Goal: Information Seeking & Learning: Learn about a topic

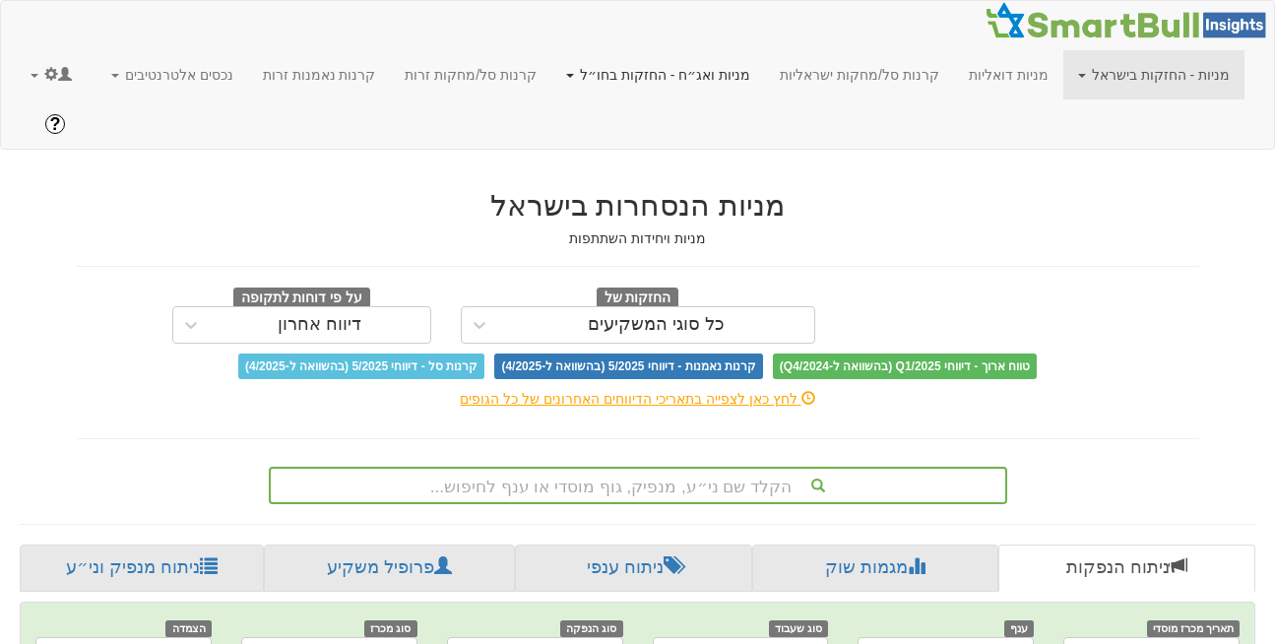
click at [1064, 81] on link "מניות ואג״ח - החזקות בחו״ל" at bounding box center [1154, 74] width 181 height 49
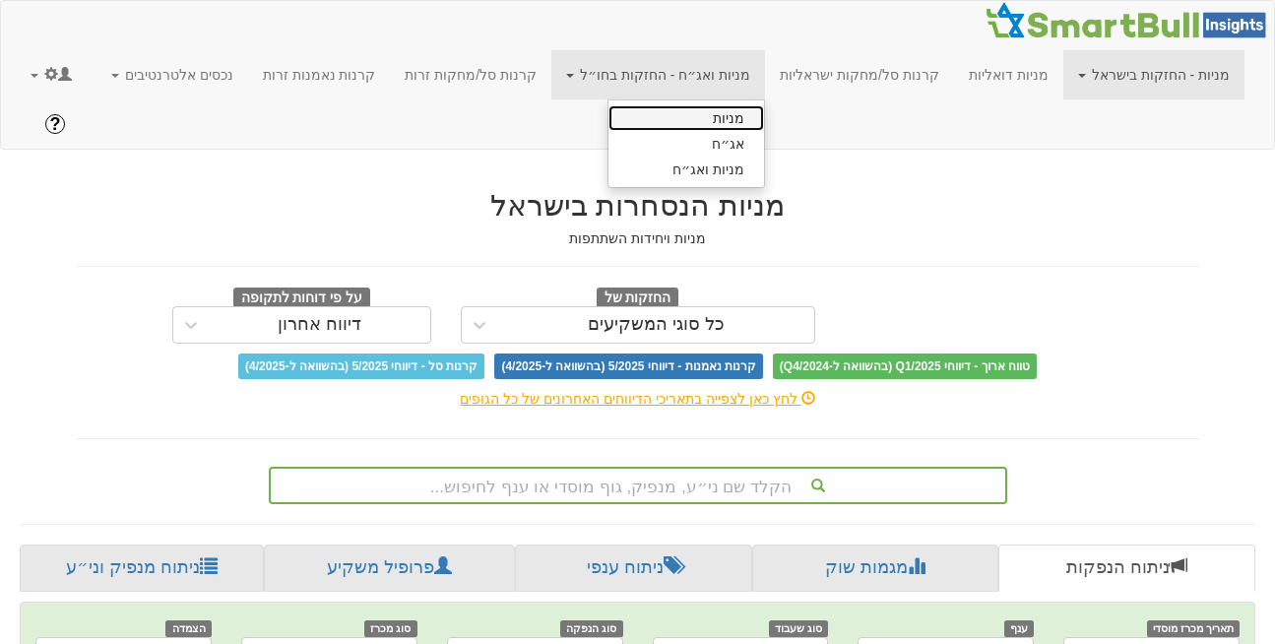
click at [696, 113] on link "מניות" at bounding box center [687, 118] width 156 height 26
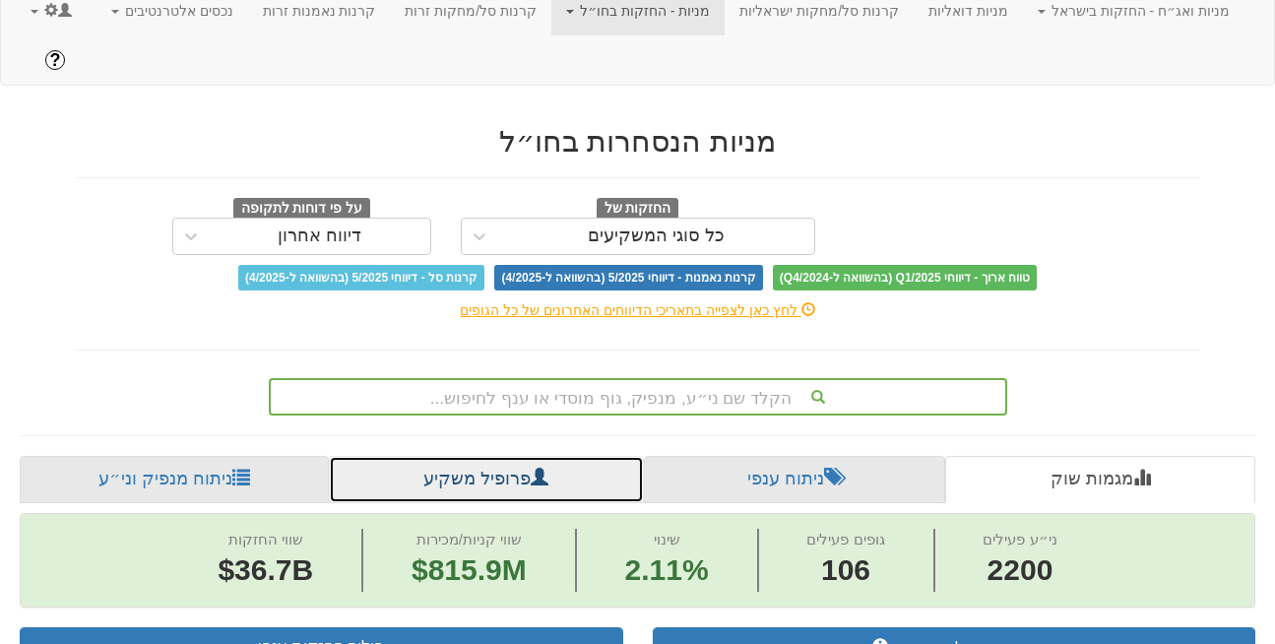
click at [450, 456] on link "פרופיל משקיע" at bounding box center [486, 479] width 315 height 47
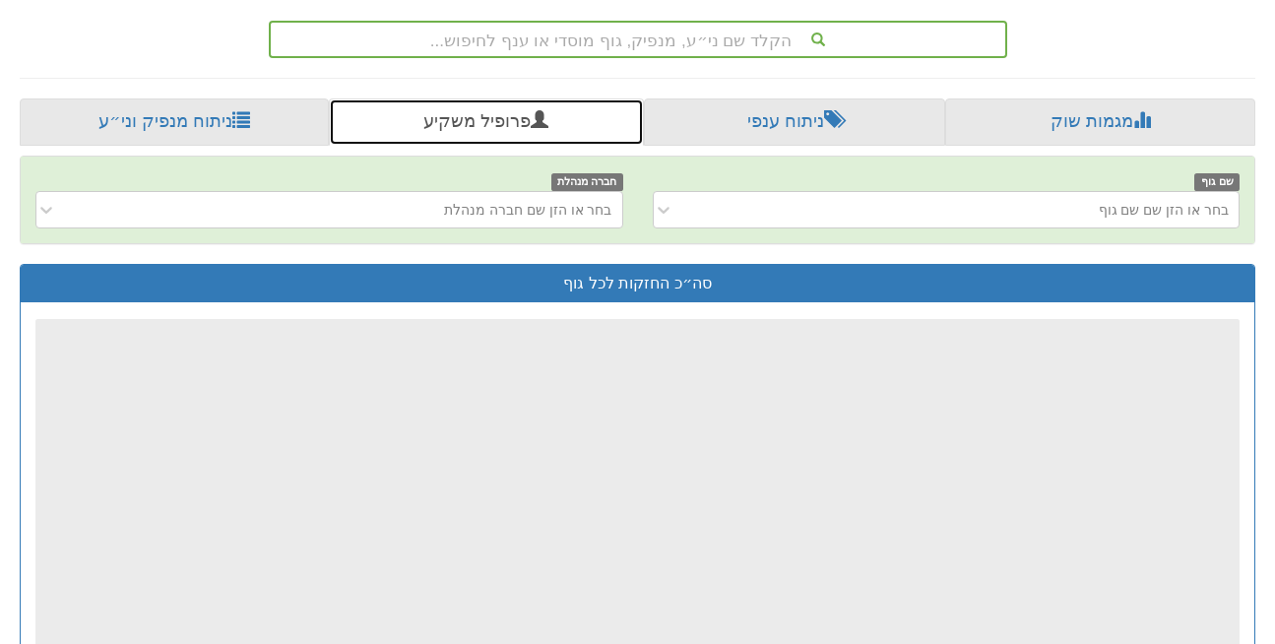
scroll to position [429, 0]
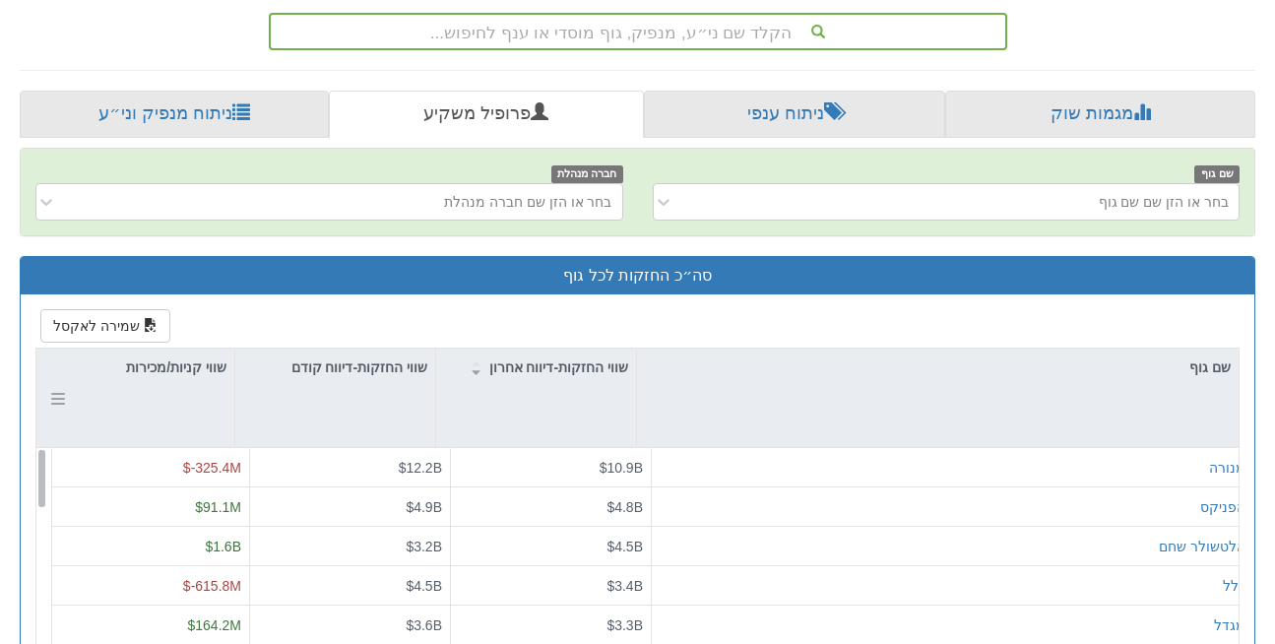
click at [174, 349] on div "שווי קניות/מכירות" at bounding box center [135, 398] width 198 height 98
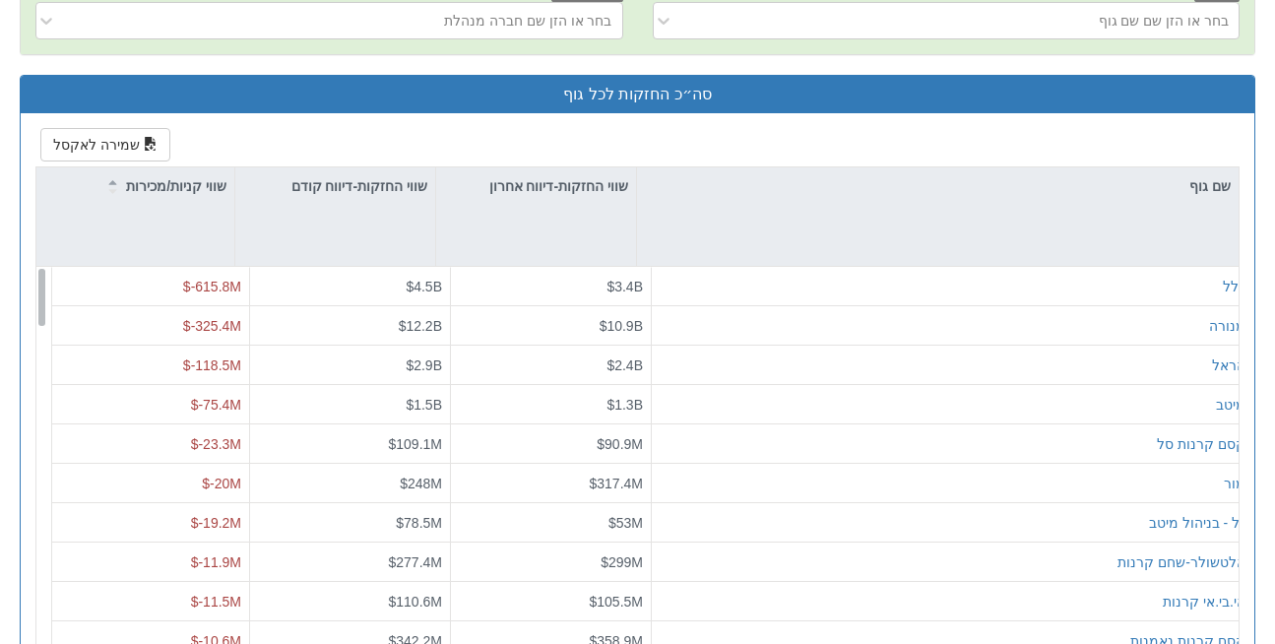
scroll to position [611, 0]
click at [188, 167] on div "שווי קניות/מכירות" at bounding box center [135, 185] width 198 height 37
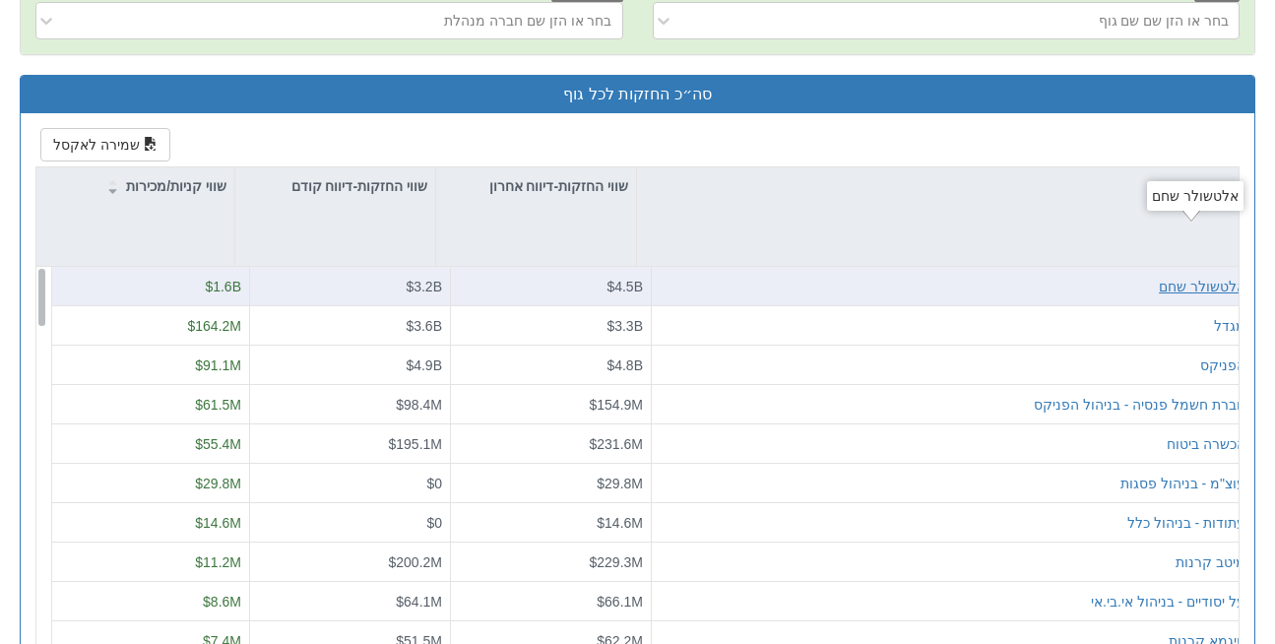
click at [1201, 277] on div "אלטשולר שחם" at bounding box center [1202, 287] width 87 height 20
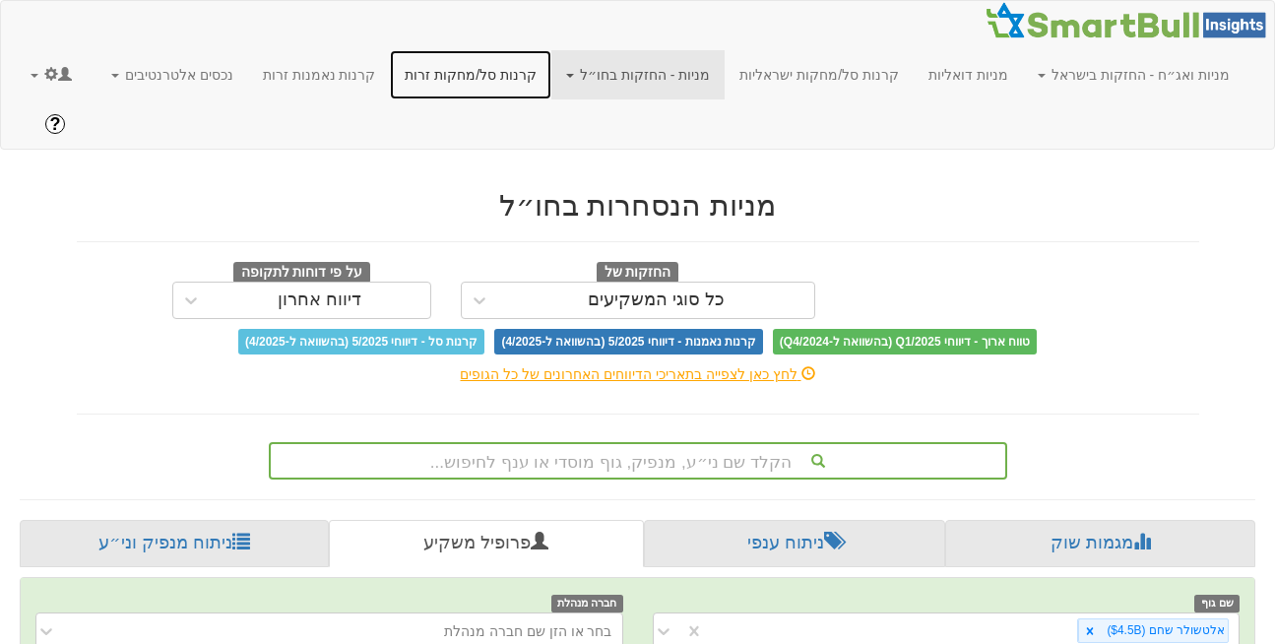
click at [533, 78] on link "קרנות סל/מחקות זרות" at bounding box center [471, 74] width 162 height 49
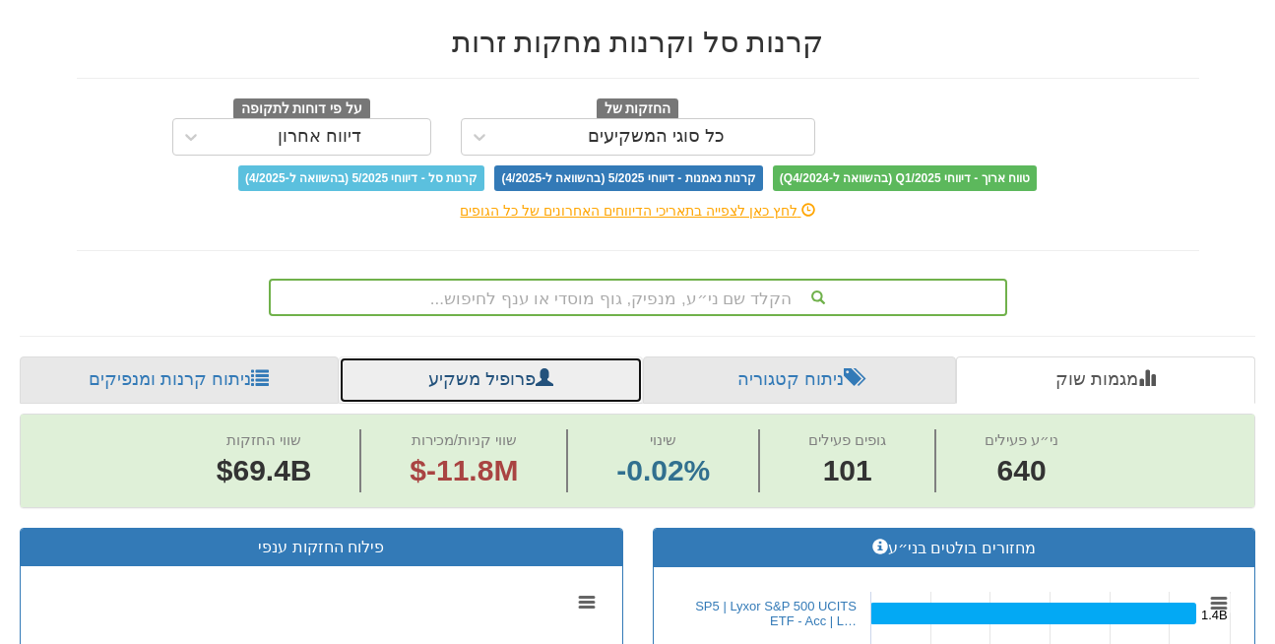
click at [468, 357] on link "פרופיל משקיע" at bounding box center [491, 380] width 304 height 47
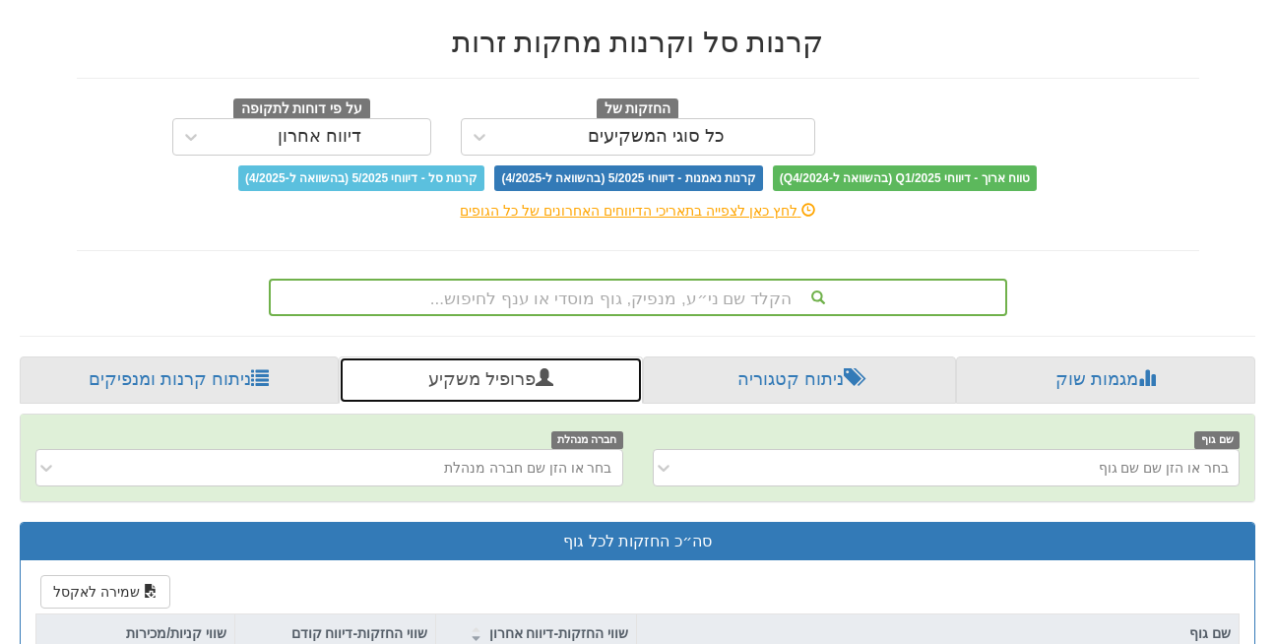
scroll to position [511, 0]
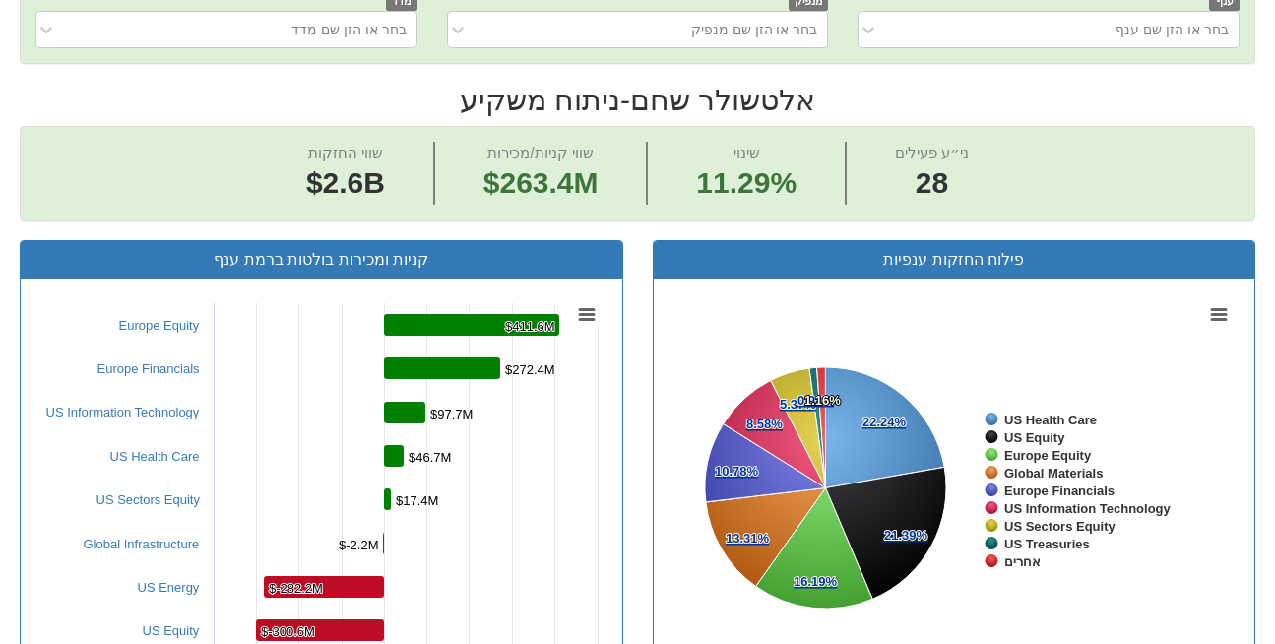
scroll to position [719, 0]
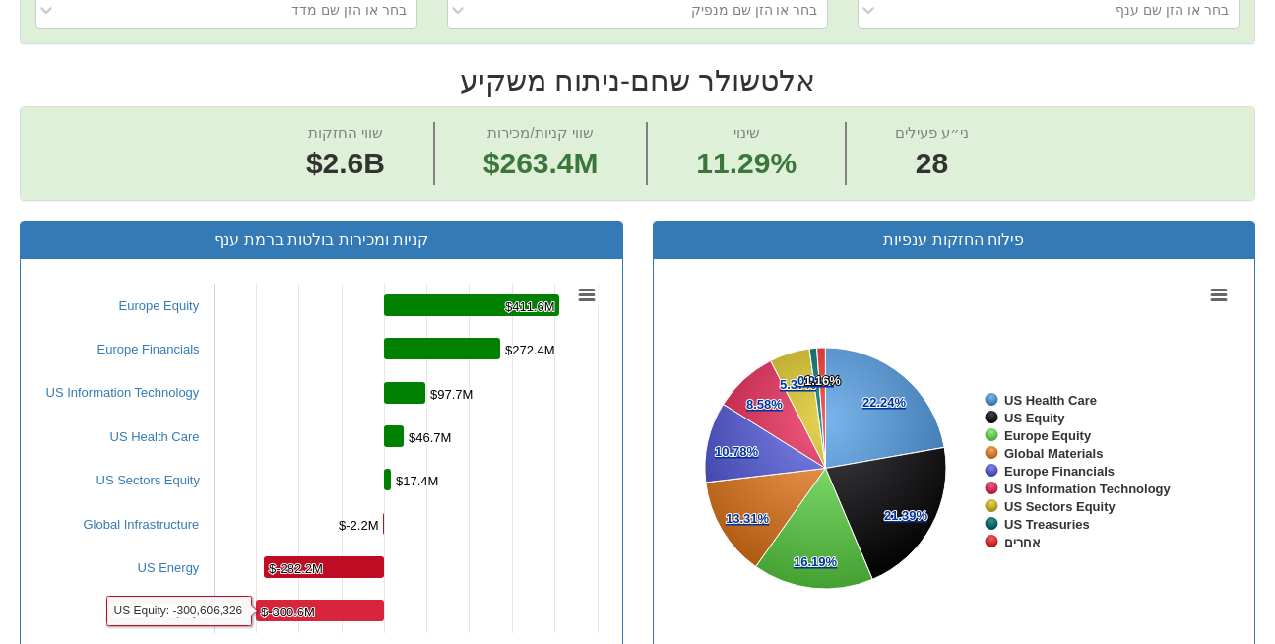
click at [289, 605] on tspan "$-300.6M" at bounding box center [288, 612] width 54 height 15
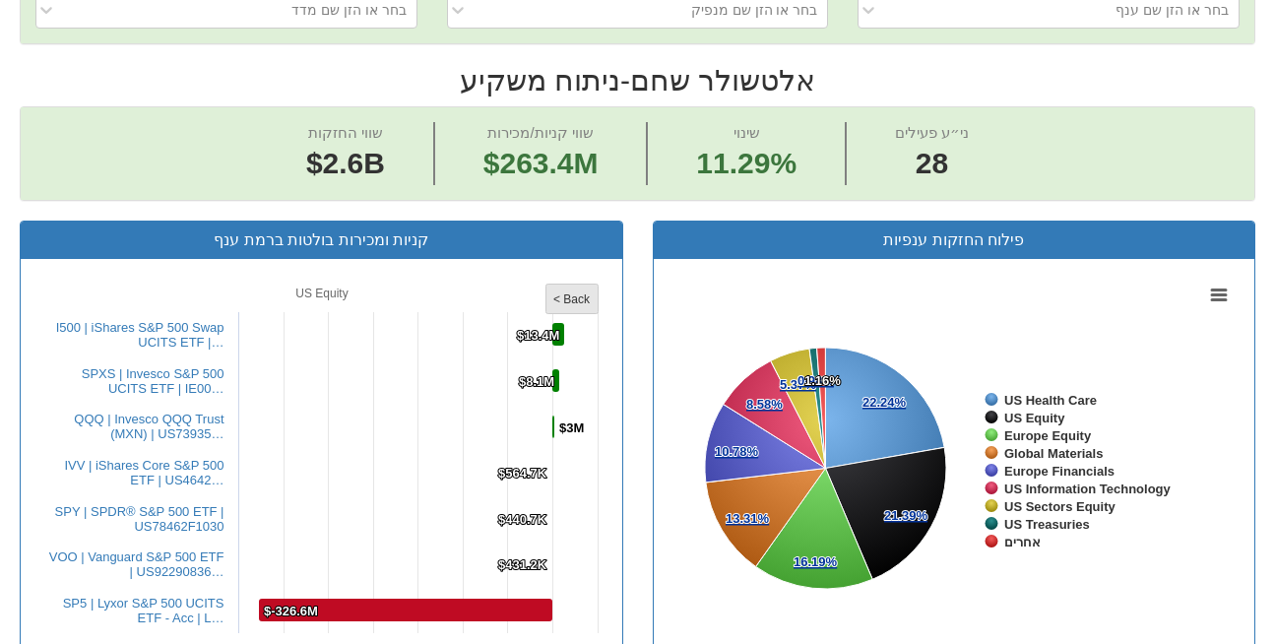
click at [590, 285] on rect at bounding box center [572, 300] width 52 height 30
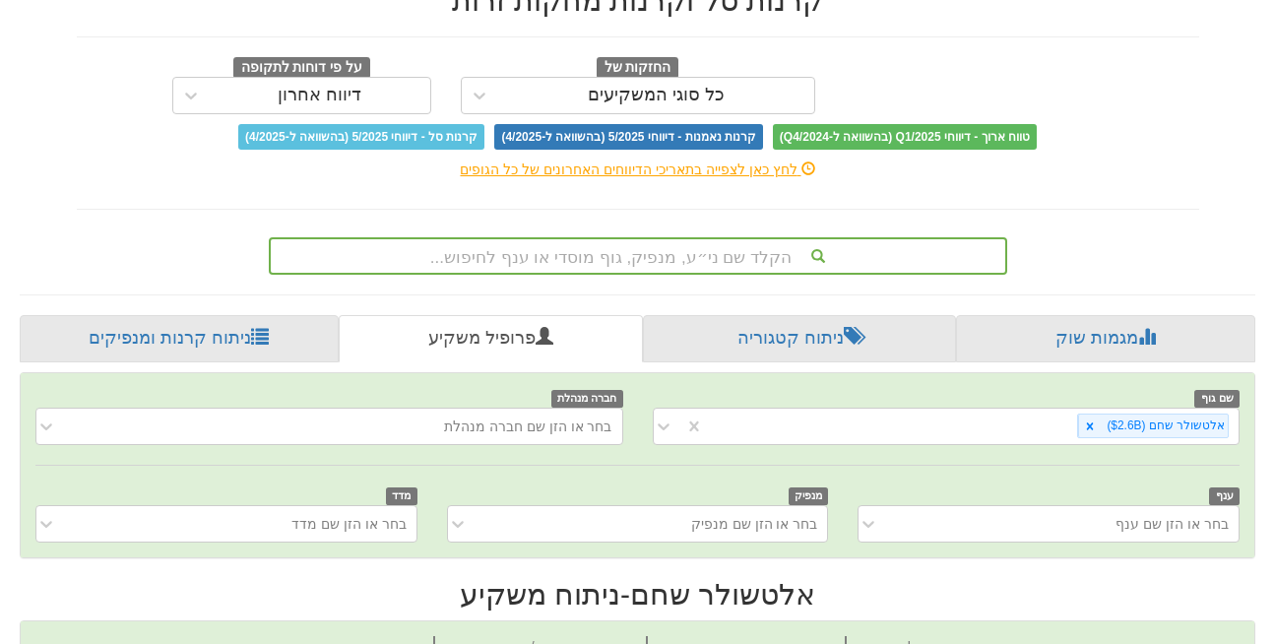
scroll to position [0, 0]
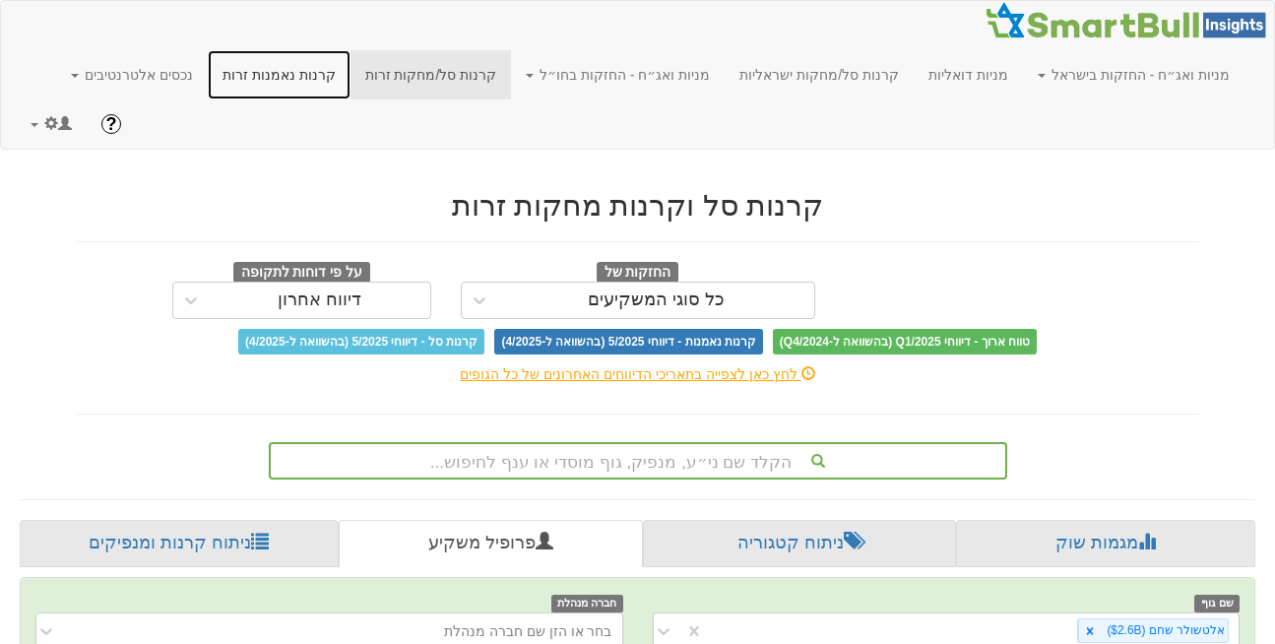
click at [320, 73] on link "קרנות נאמנות זרות" at bounding box center [279, 74] width 143 height 49
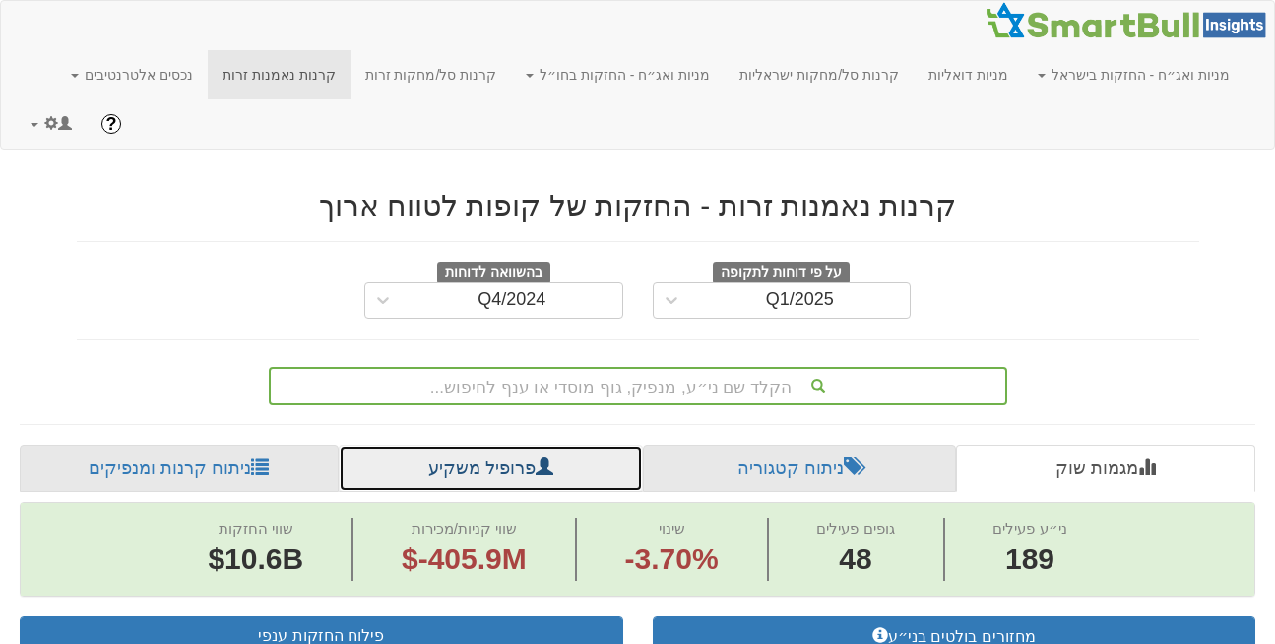
click at [442, 445] on link "פרופיל משקיע" at bounding box center [491, 468] width 304 height 47
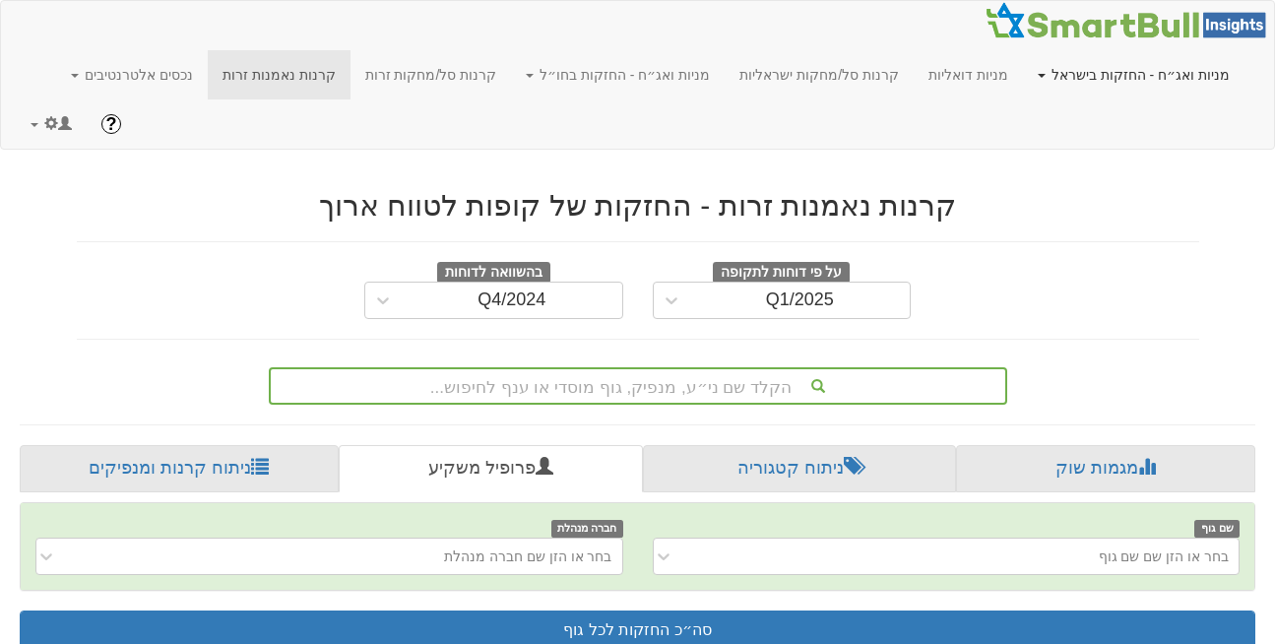
click at [1113, 69] on link "מניות ואג״ח - החזקות בישראל" at bounding box center [1134, 74] width 222 height 49
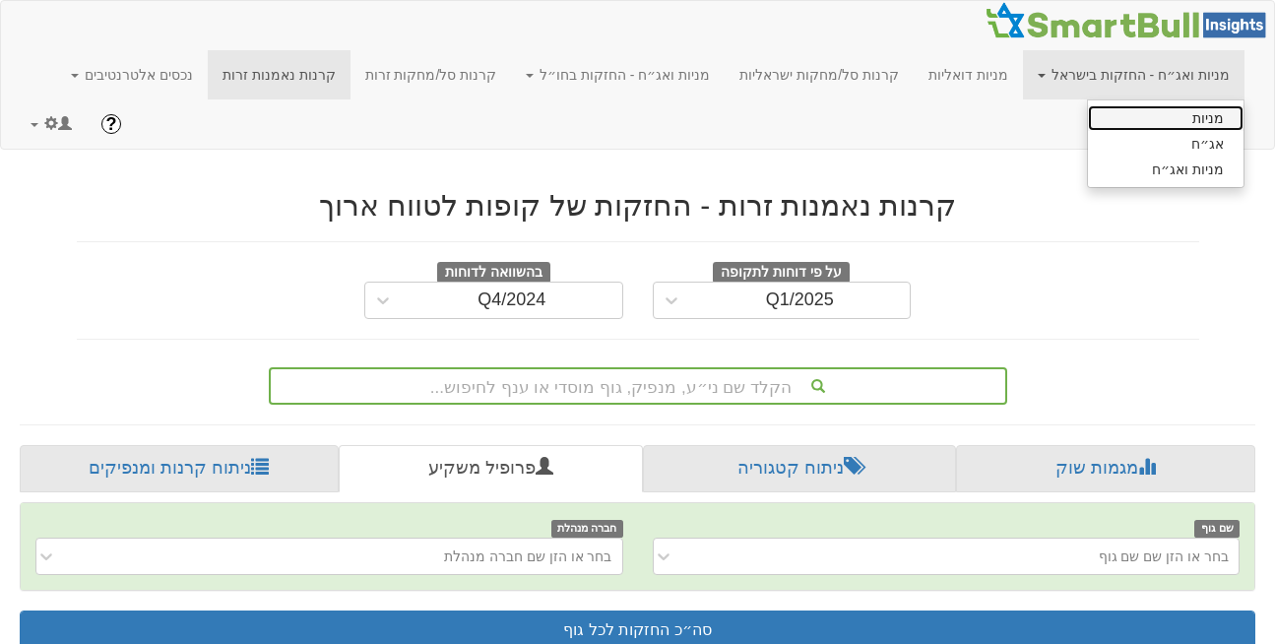
click at [1182, 121] on link "מניות" at bounding box center [1166, 118] width 156 height 26
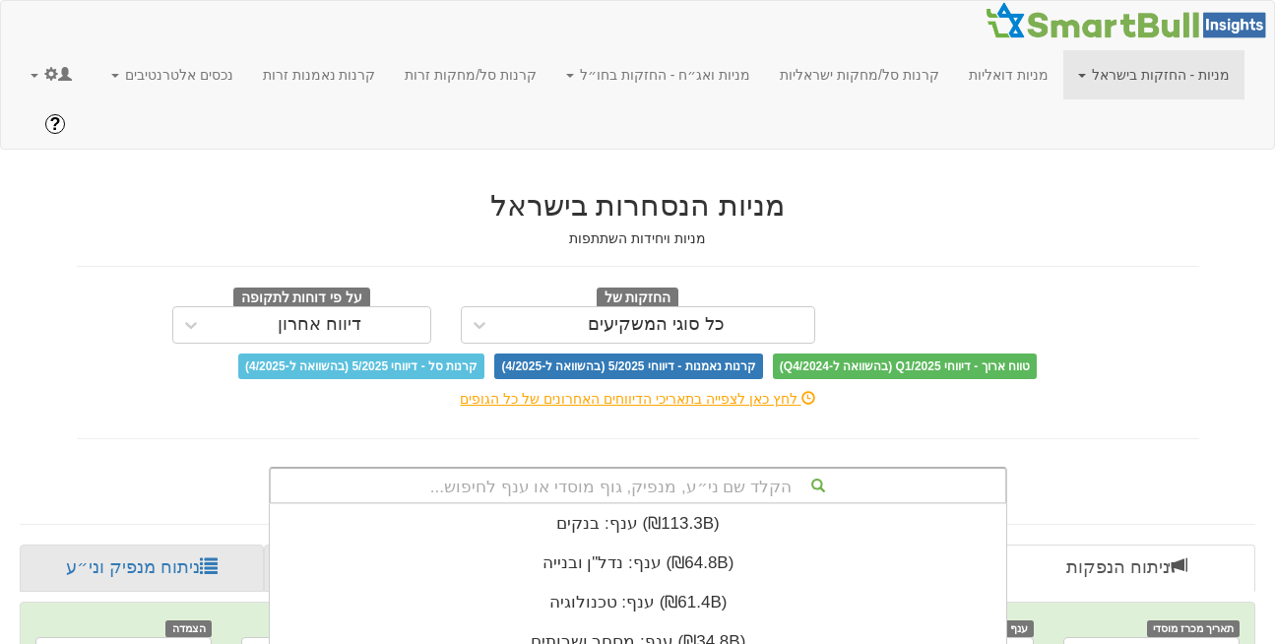
click at [638, 467] on div "הקלד שם ני״ע, מנפיק, גוף מוסדי או ענף לחיפוש... ענף: ‏בנקים ‎(₪113.3B)‎ ענף: ‏נ…" at bounding box center [638, 485] width 739 height 37
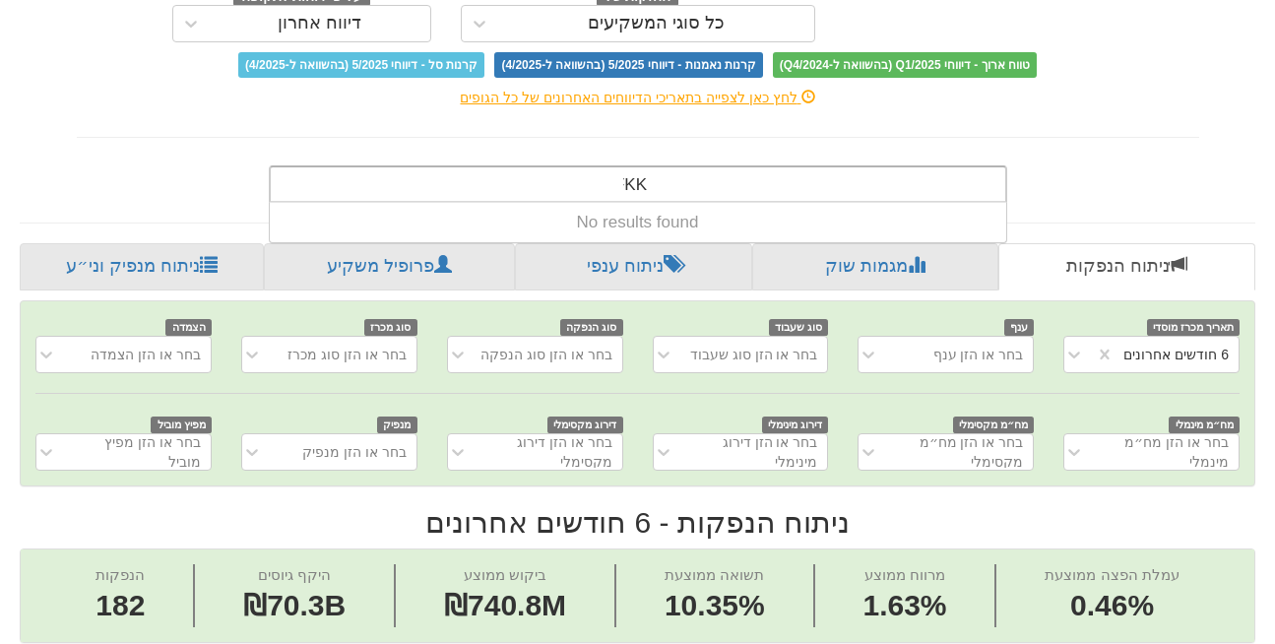
scroll to position [0, 4189]
type input "F"
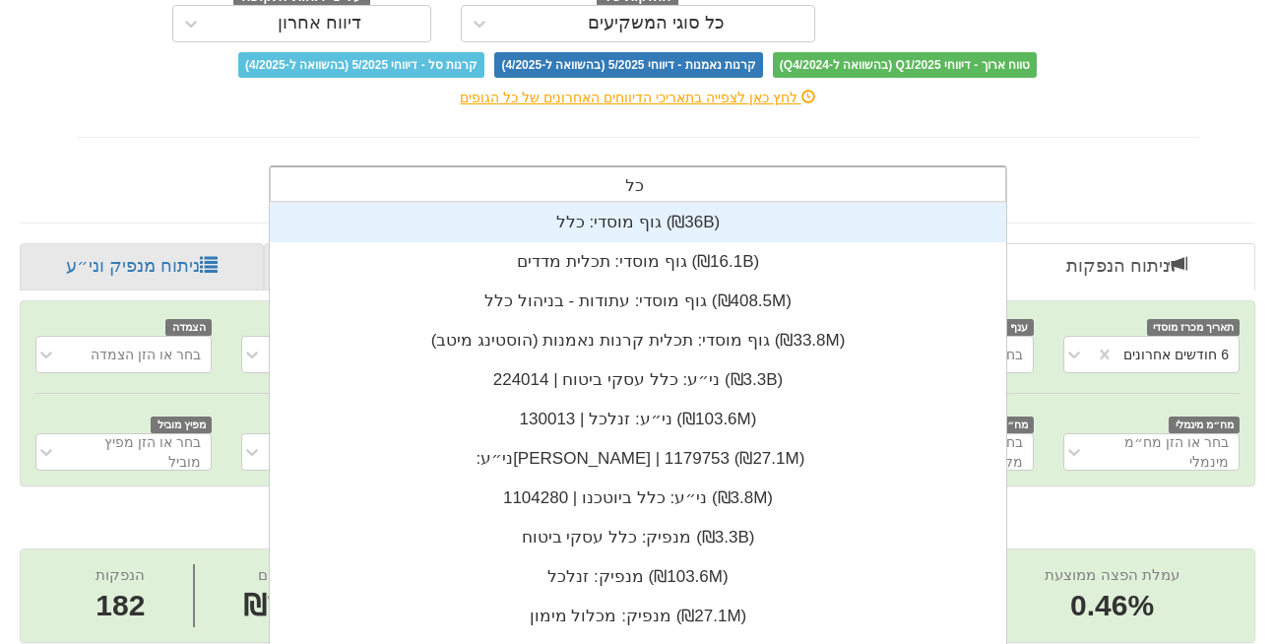
scroll to position [236, 0]
type input "כלל"
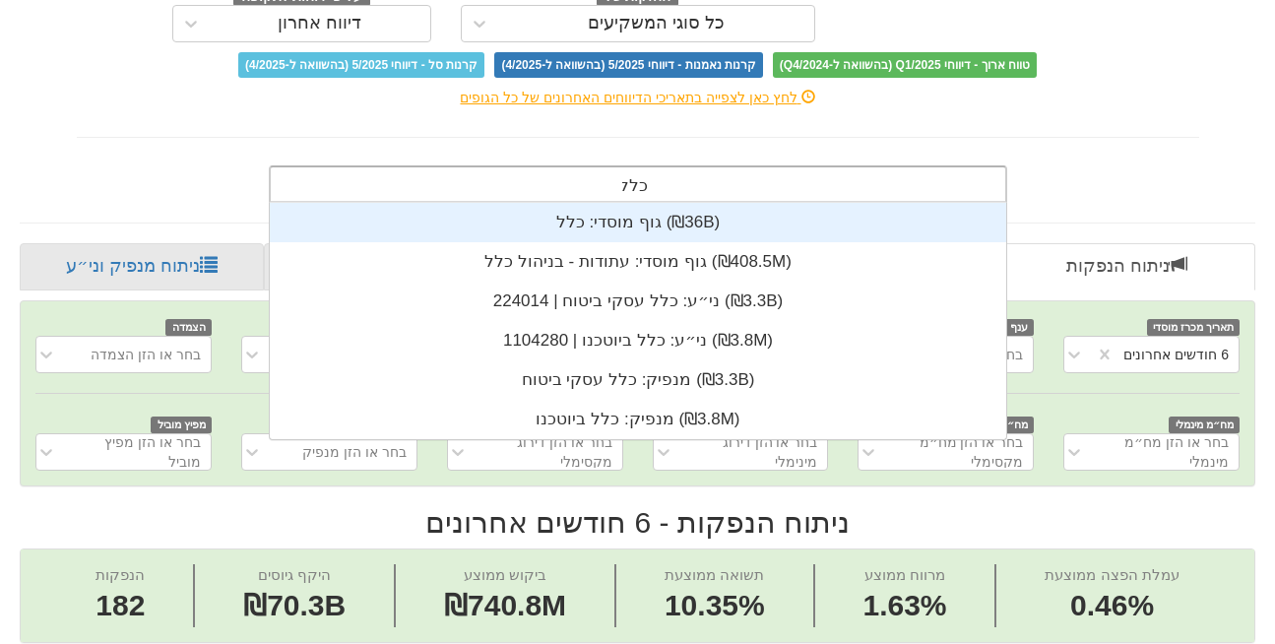
click at [631, 203] on div "גוף מוסדי: ‏כלל ‎(₪36B)‎" at bounding box center [638, 222] width 737 height 39
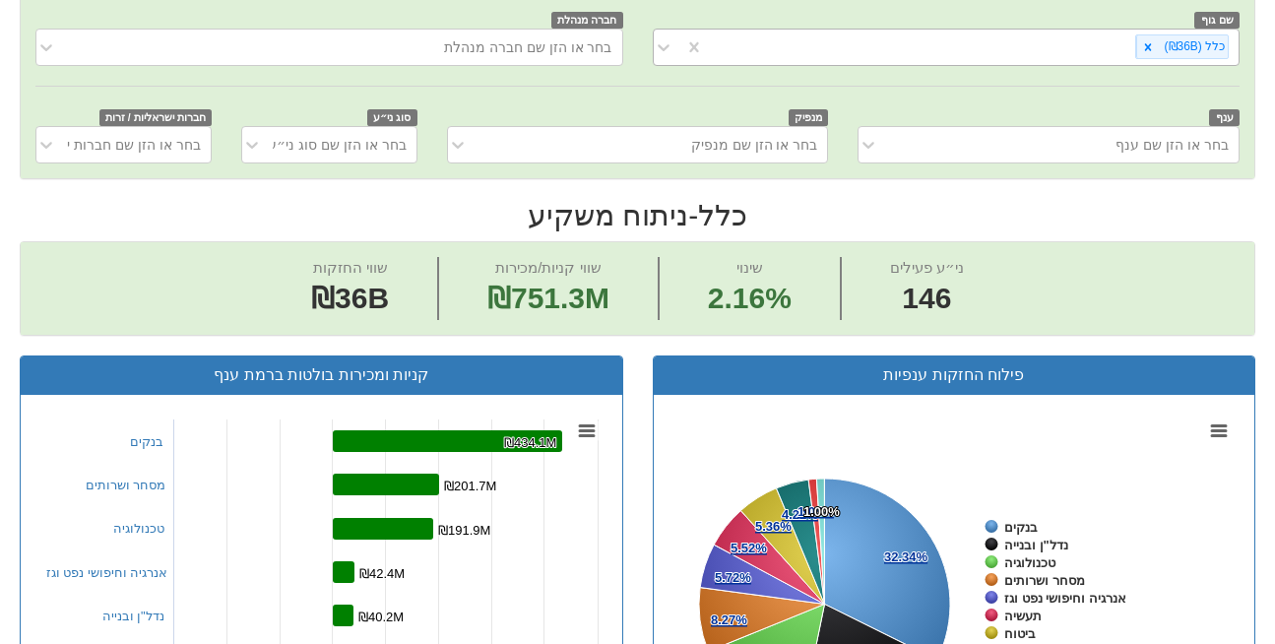
scroll to position [838, 0]
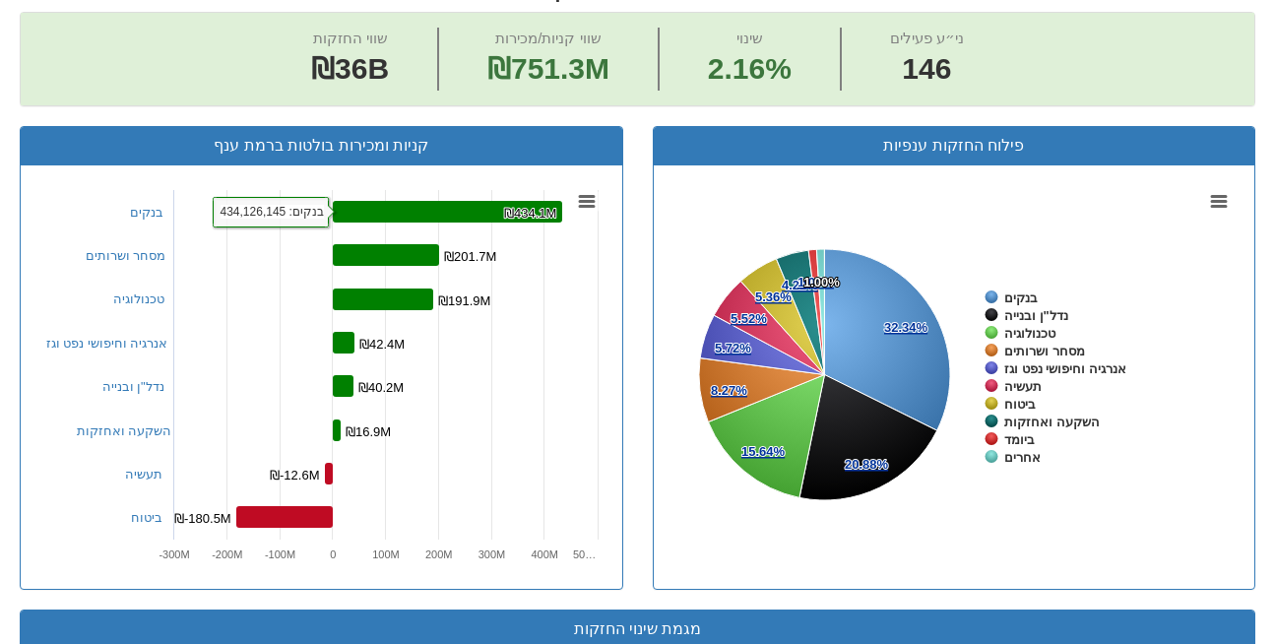
click at [486, 201] on rect at bounding box center [447, 212] width 229 height 22
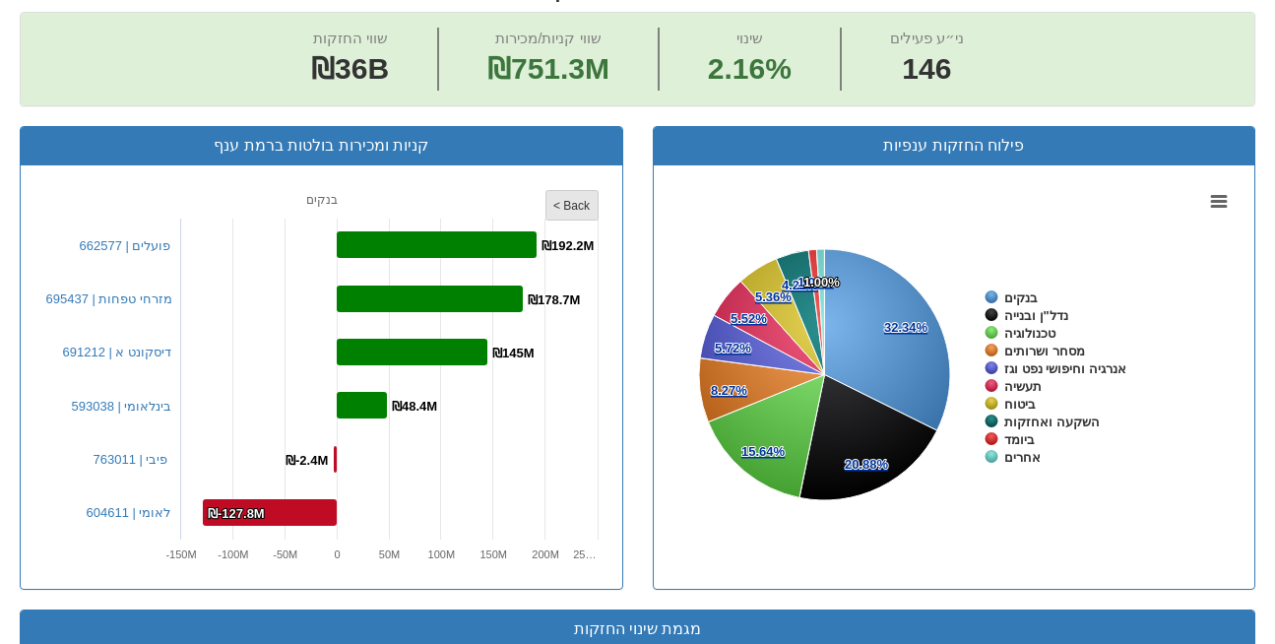
click at [561, 199] on tspan "< Back" at bounding box center [571, 206] width 37 height 14
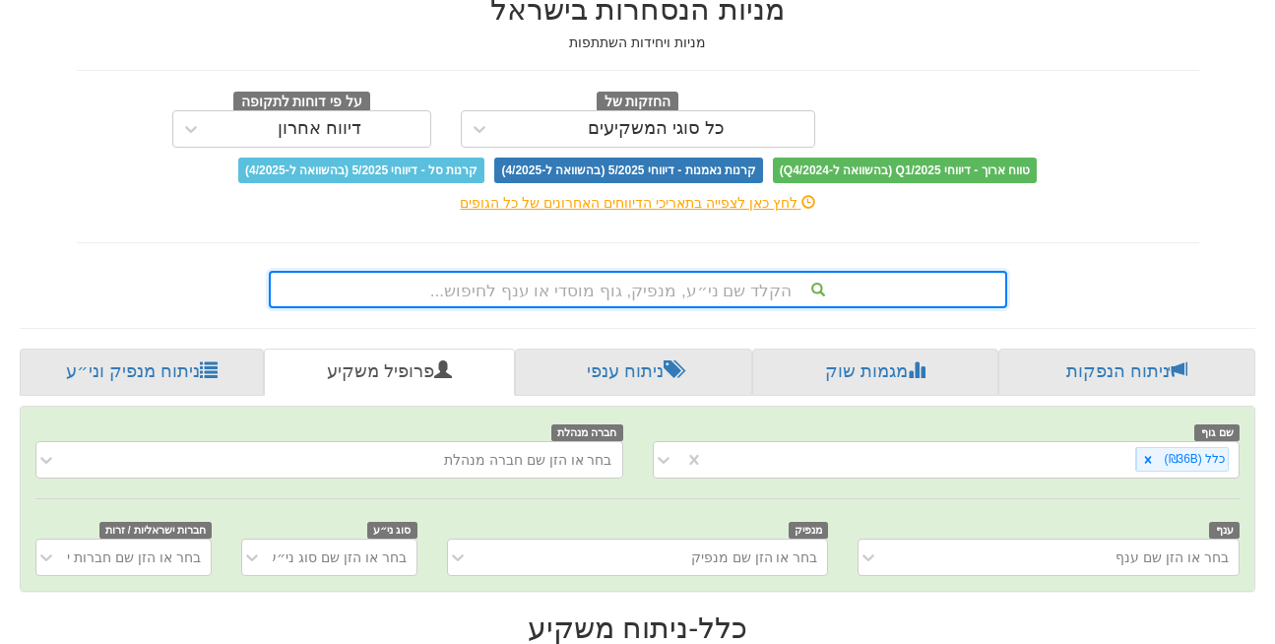
scroll to position [160, 0]
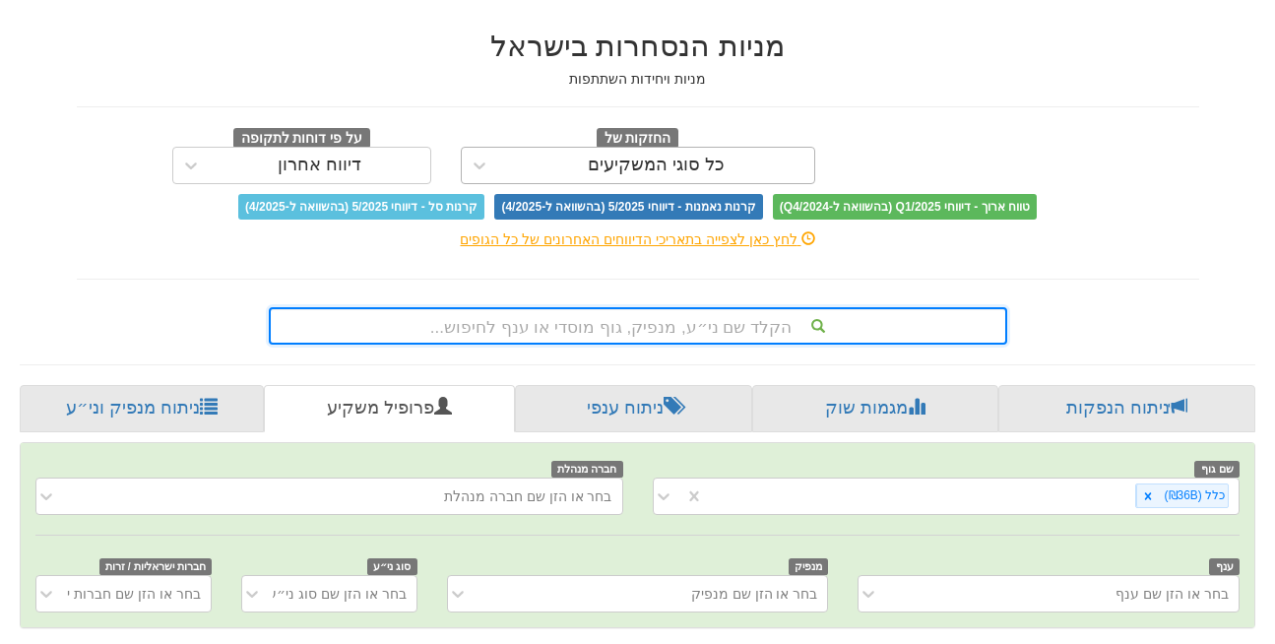
click at [585, 147] on div "כל סוגי המשקיעים" at bounding box center [638, 165] width 355 height 37
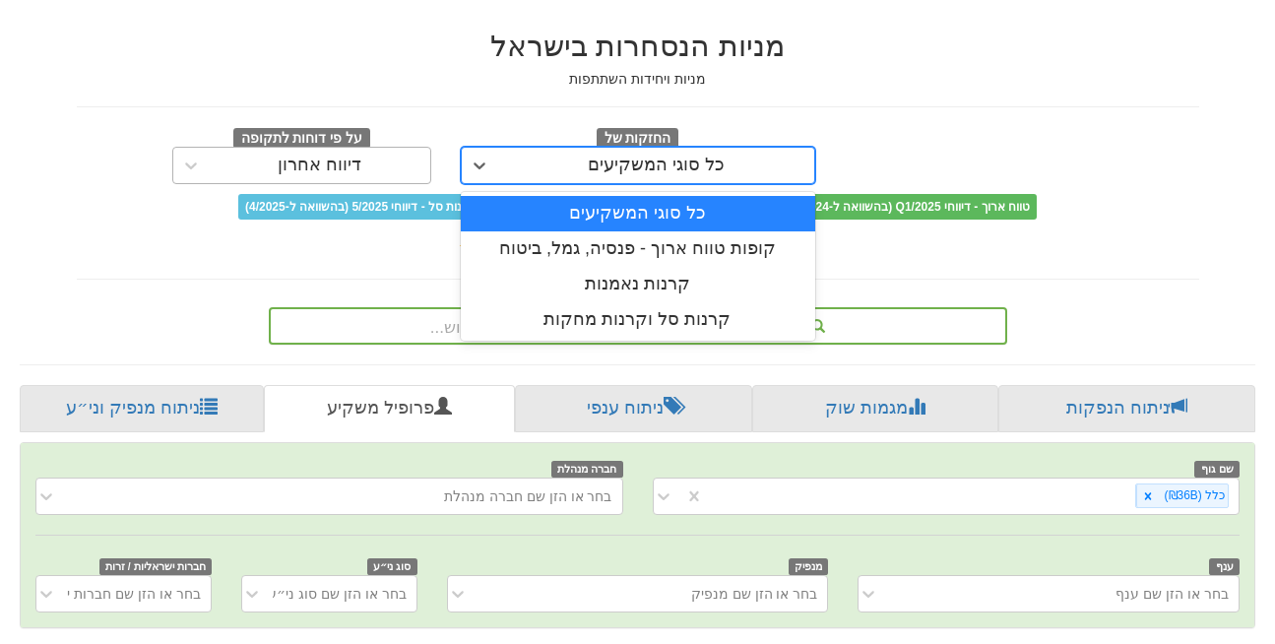
click at [357, 156] on div "דיווח אחרון" at bounding box center [320, 166] width 84 height 20
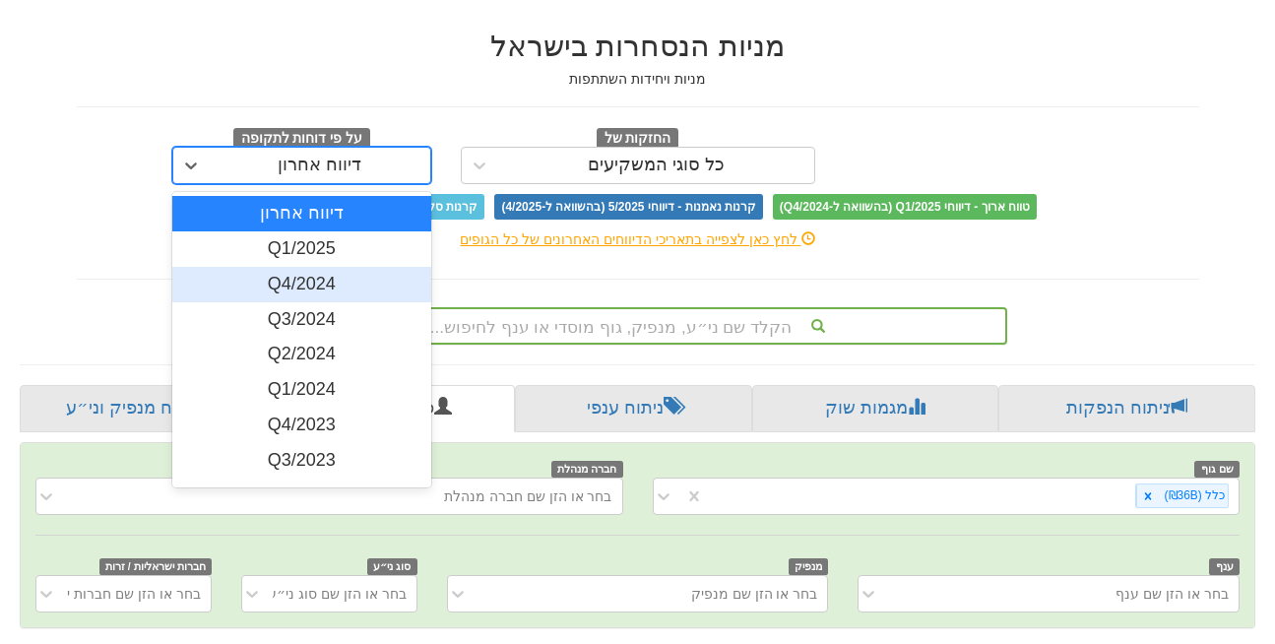
click at [328, 267] on div "Q4/2024" at bounding box center [301, 284] width 259 height 35
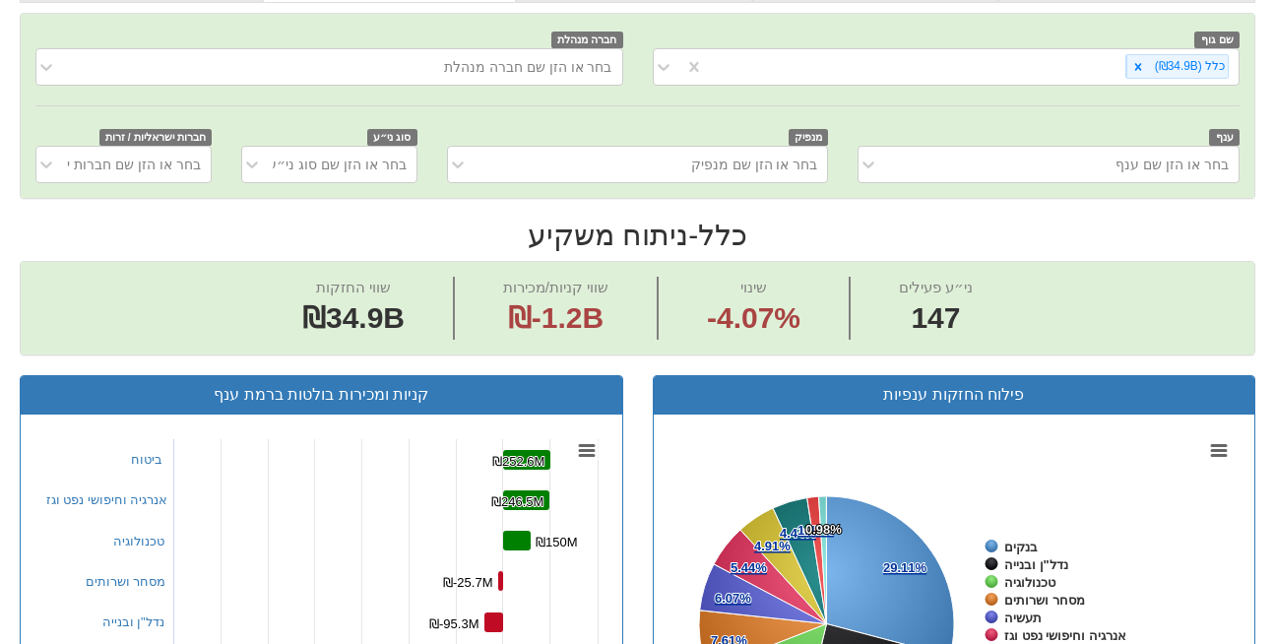
scroll to position [698, 0]
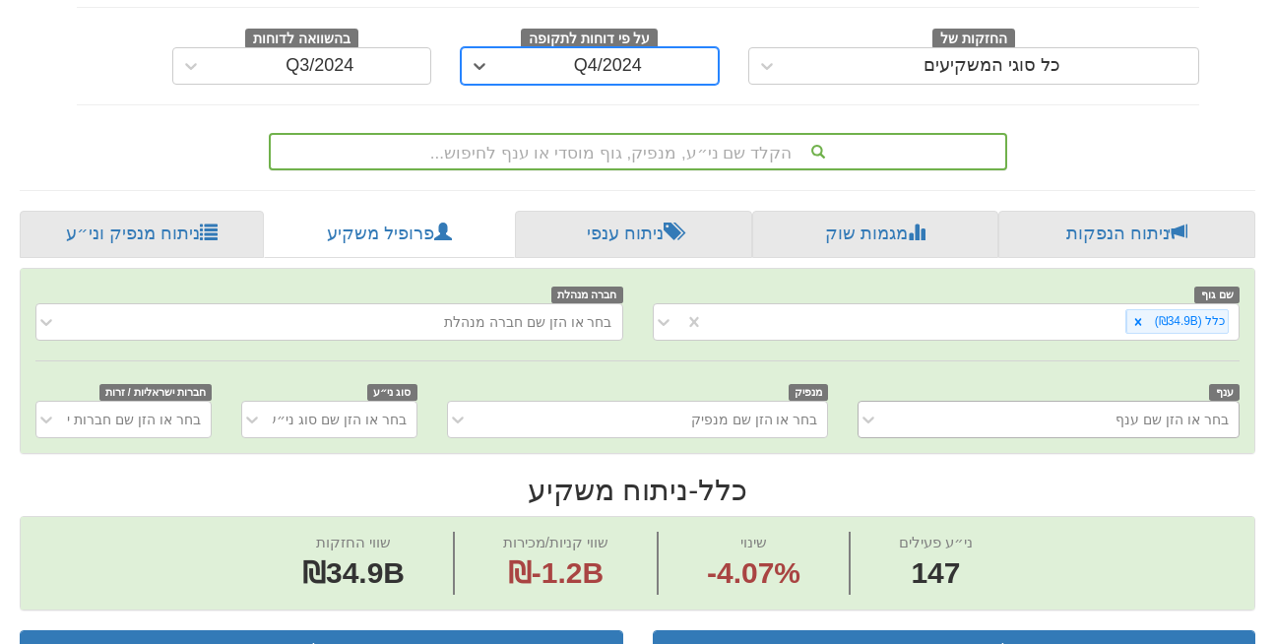
click at [1181, 401] on div "בחר או הזן שם ענף" at bounding box center [1049, 419] width 382 height 37
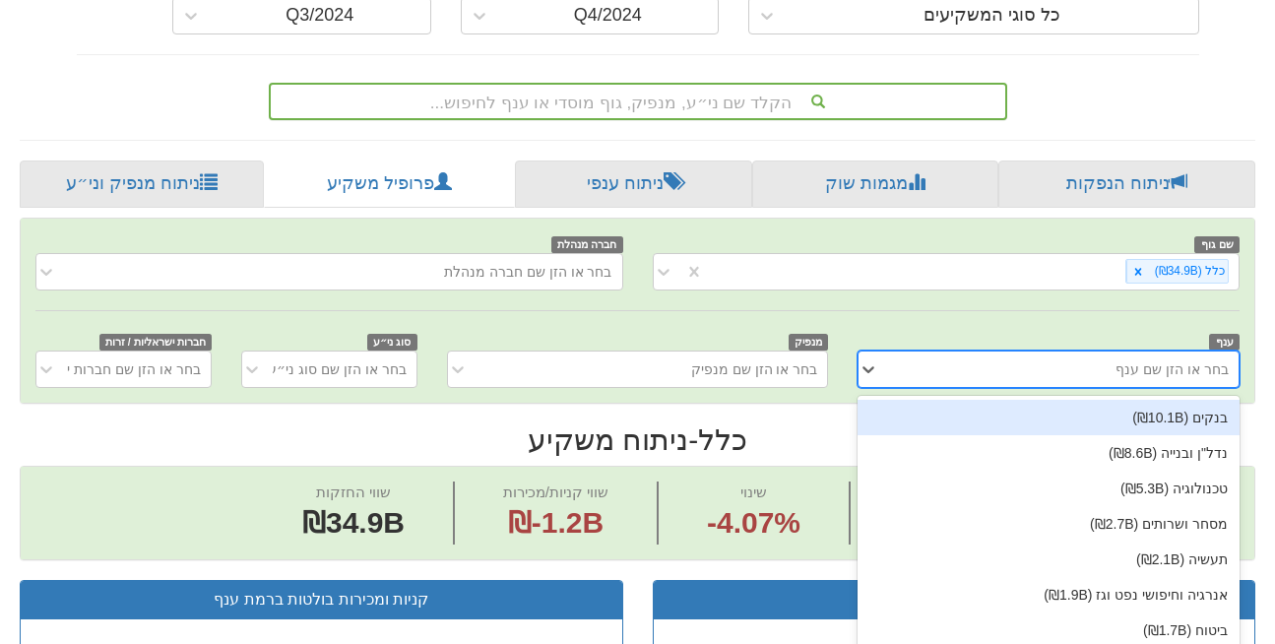
scroll to position [313, 0]
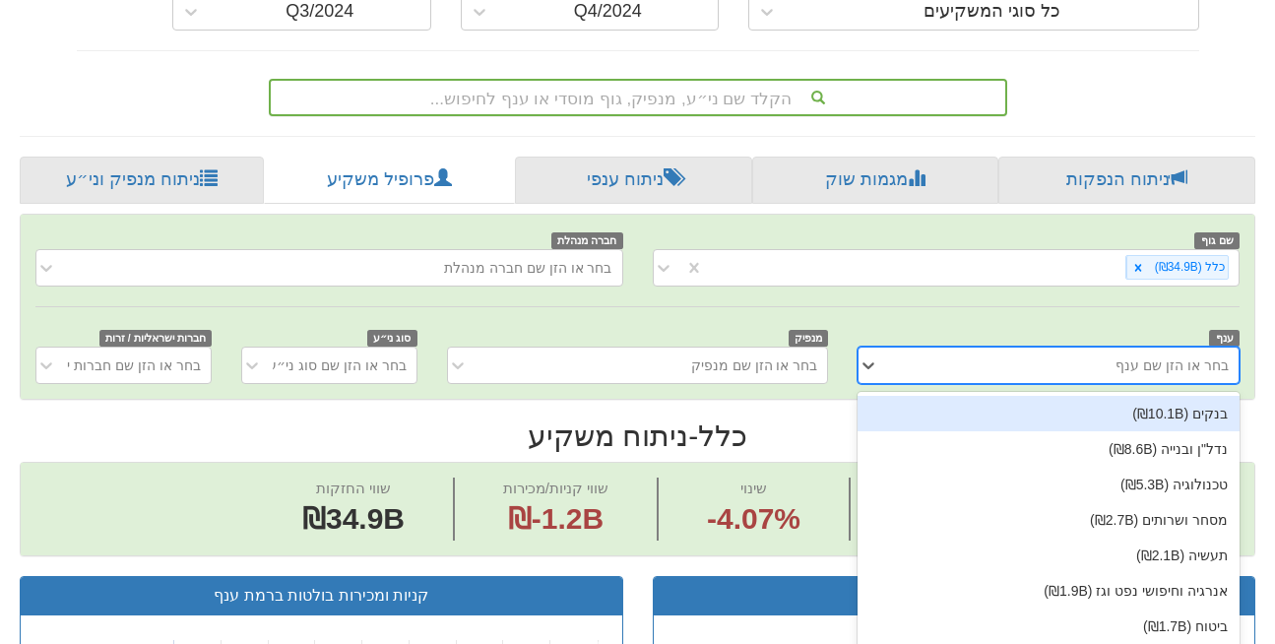
click at [1177, 396] on div "בנקים (₪10.1B)" at bounding box center [1049, 413] width 382 height 35
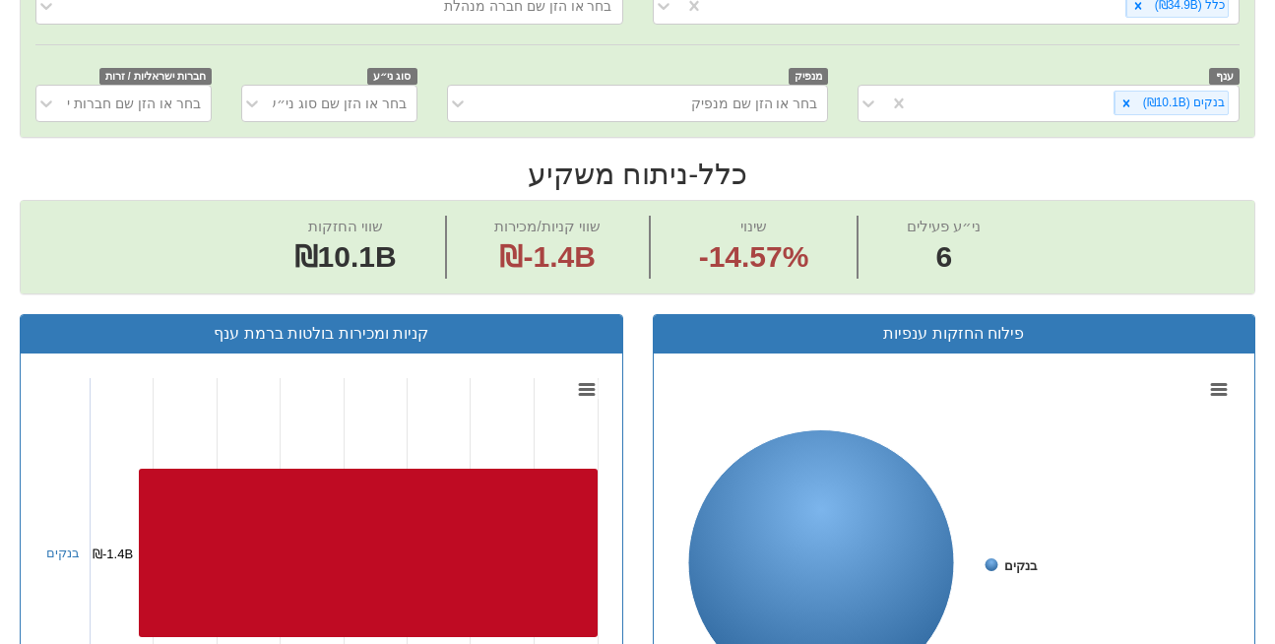
scroll to position [566, 0]
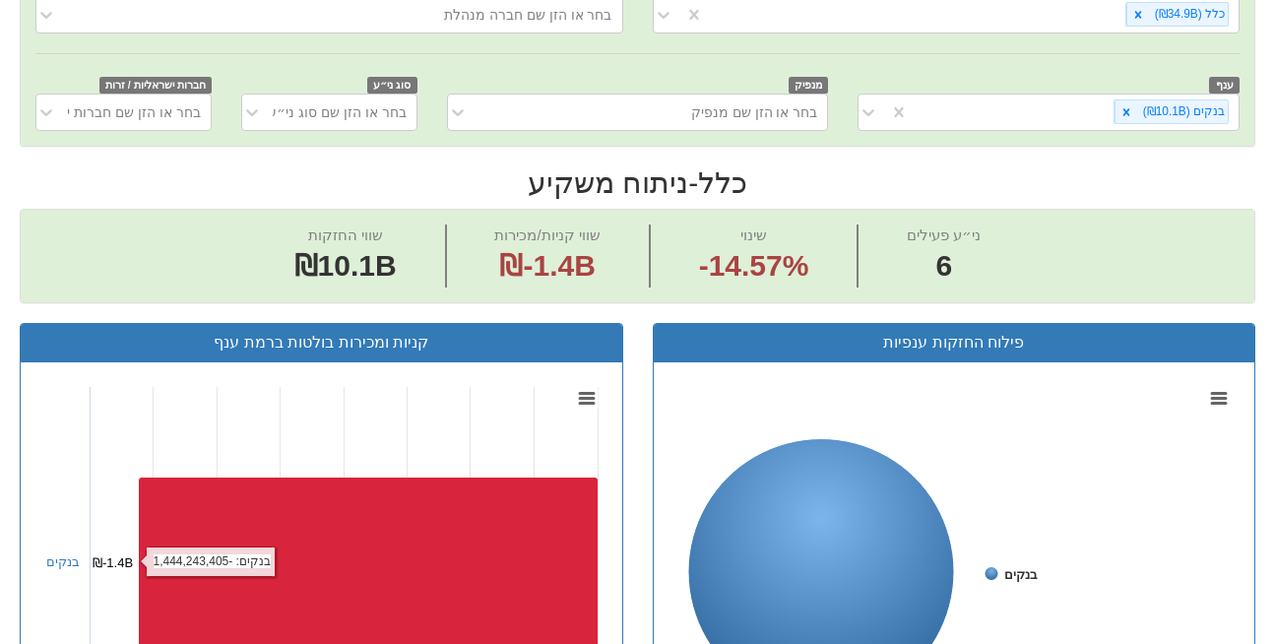
click at [458, 478] on rect at bounding box center [368, 562] width 459 height 168
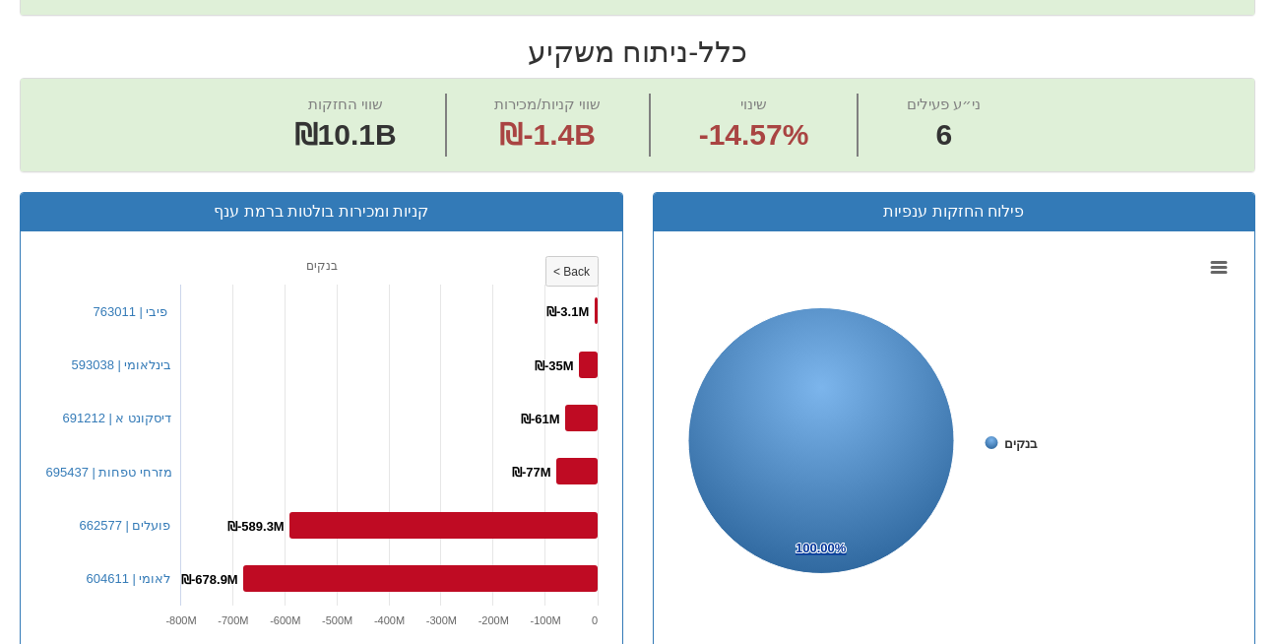
scroll to position [737, 0]
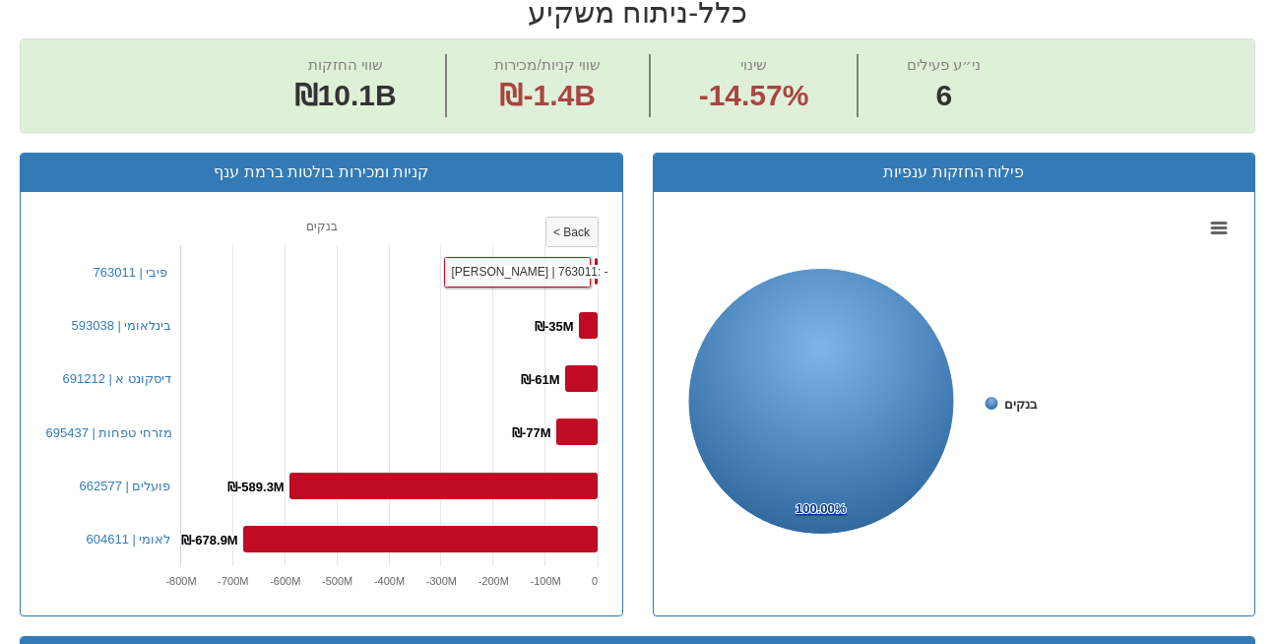
click at [566, 207] on rect at bounding box center [321, 404] width 571 height 394
click at [568, 226] on tspan "< Back" at bounding box center [571, 233] width 37 height 14
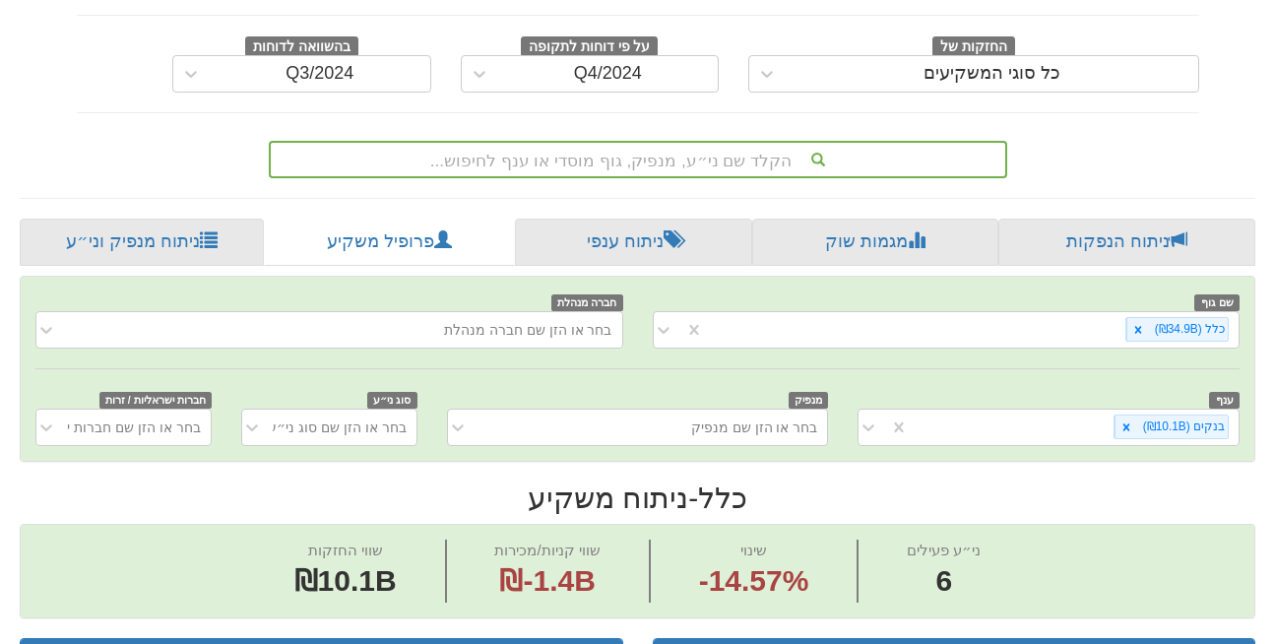
scroll to position [237, 0]
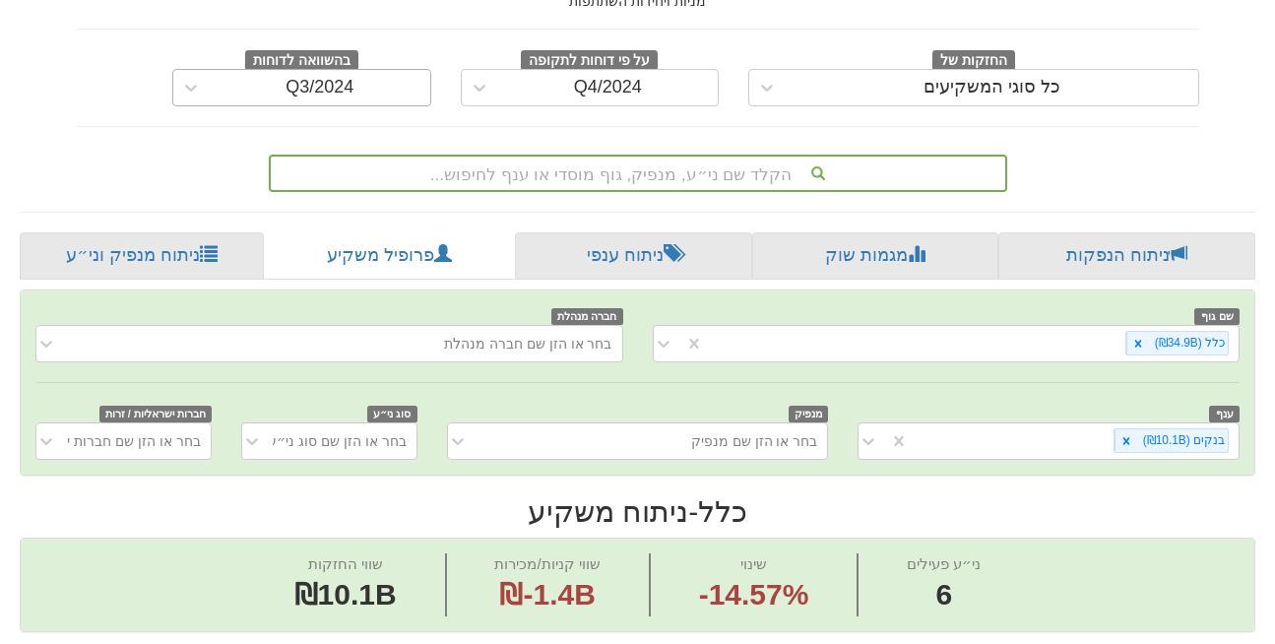
click at [354, 72] on div "Q3/2024" at bounding box center [320, 88] width 221 height 32
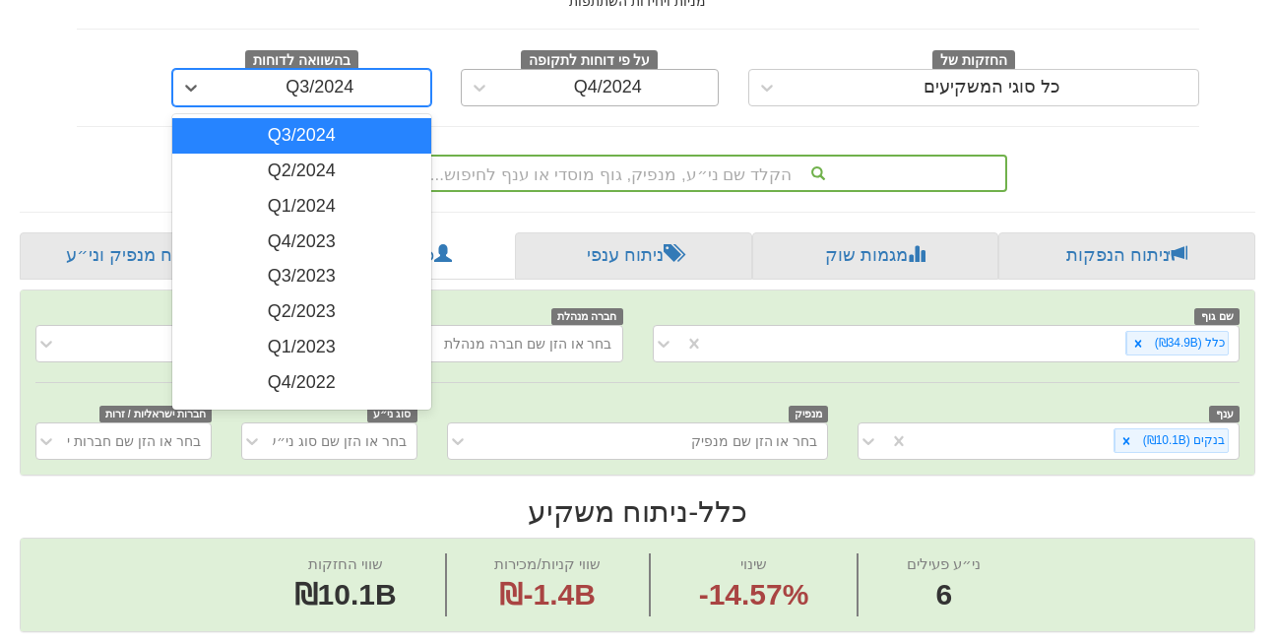
click at [585, 78] on div "Q4/2024" at bounding box center [608, 88] width 68 height 20
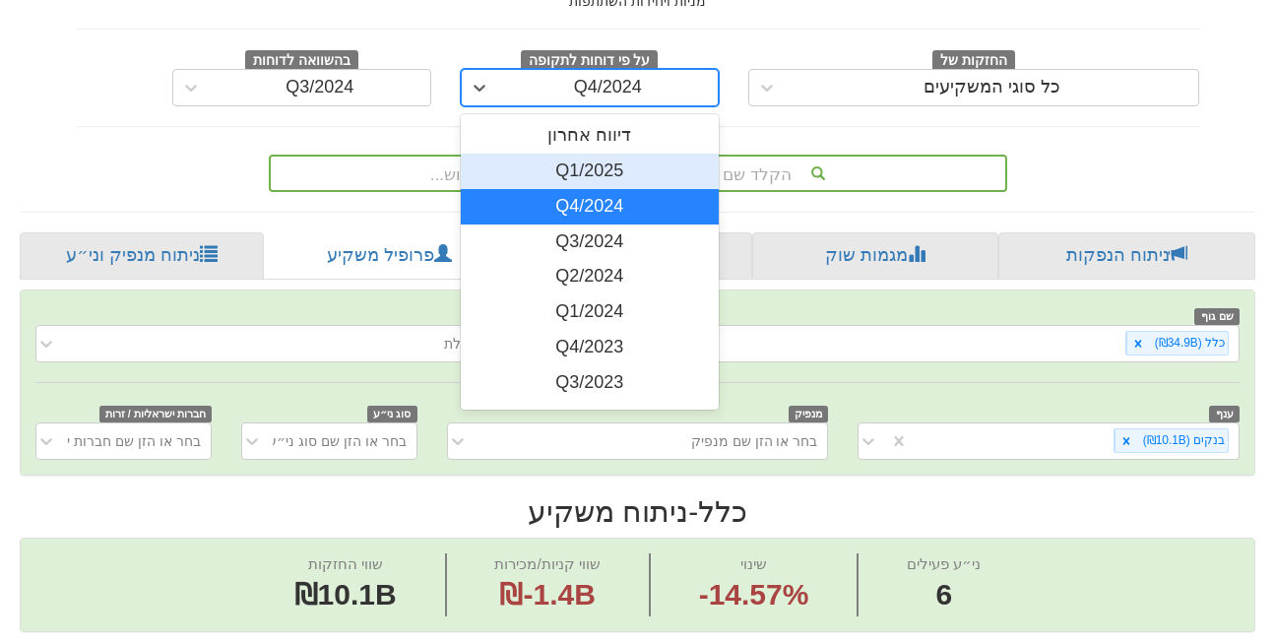
click at [600, 154] on div "Q1/2025" at bounding box center [590, 171] width 259 height 35
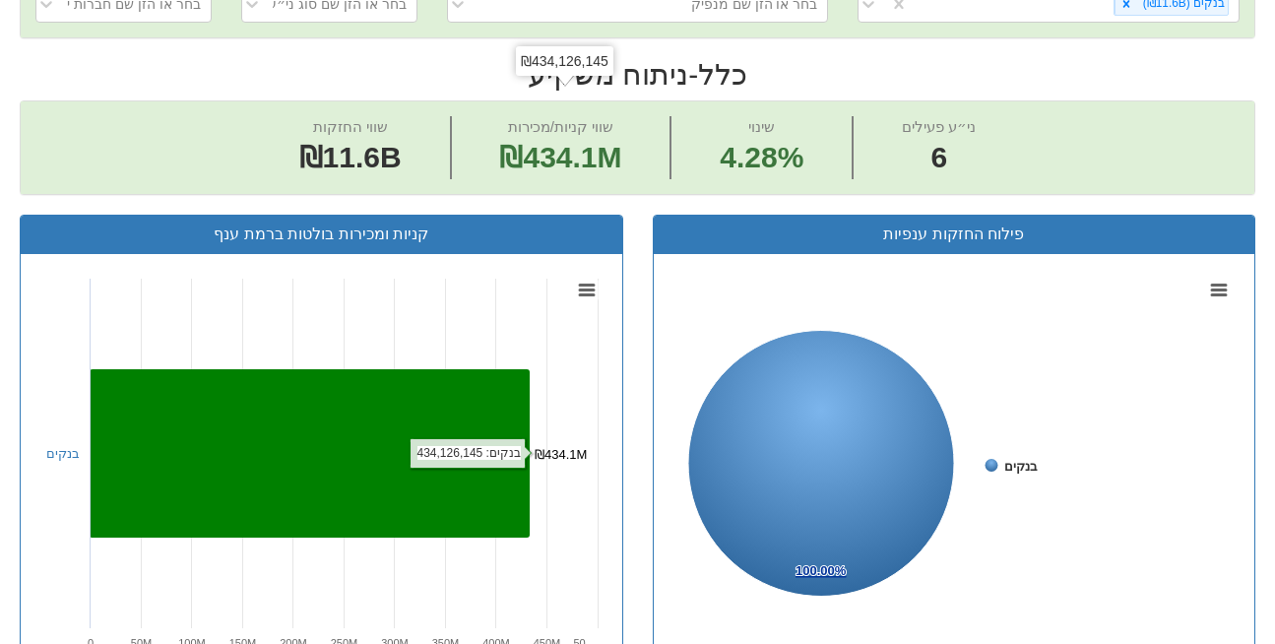
scroll to position [725, 0]
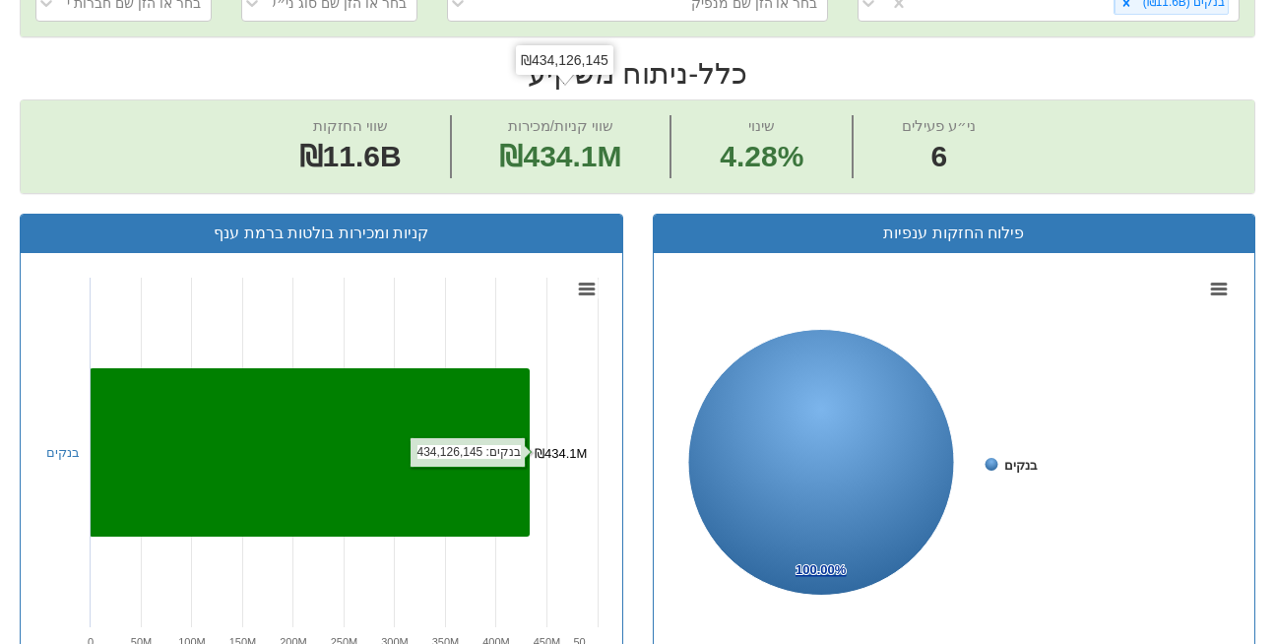
click at [400, 368] on rect at bounding box center [310, 452] width 440 height 168
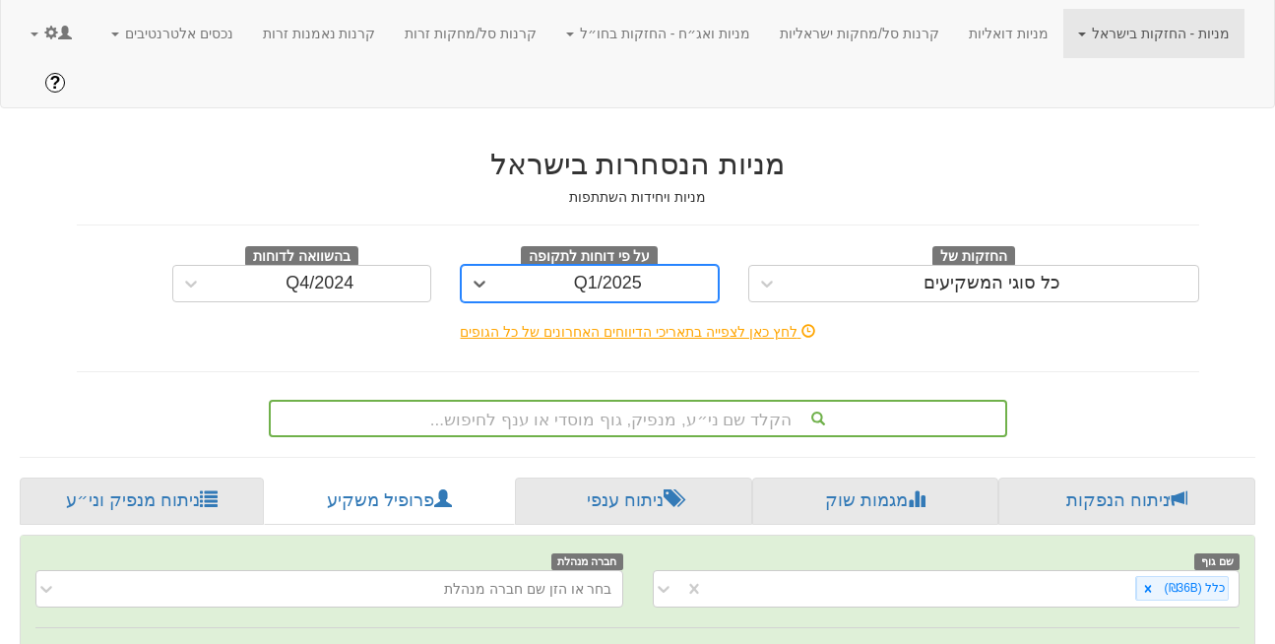
scroll to position [0, 0]
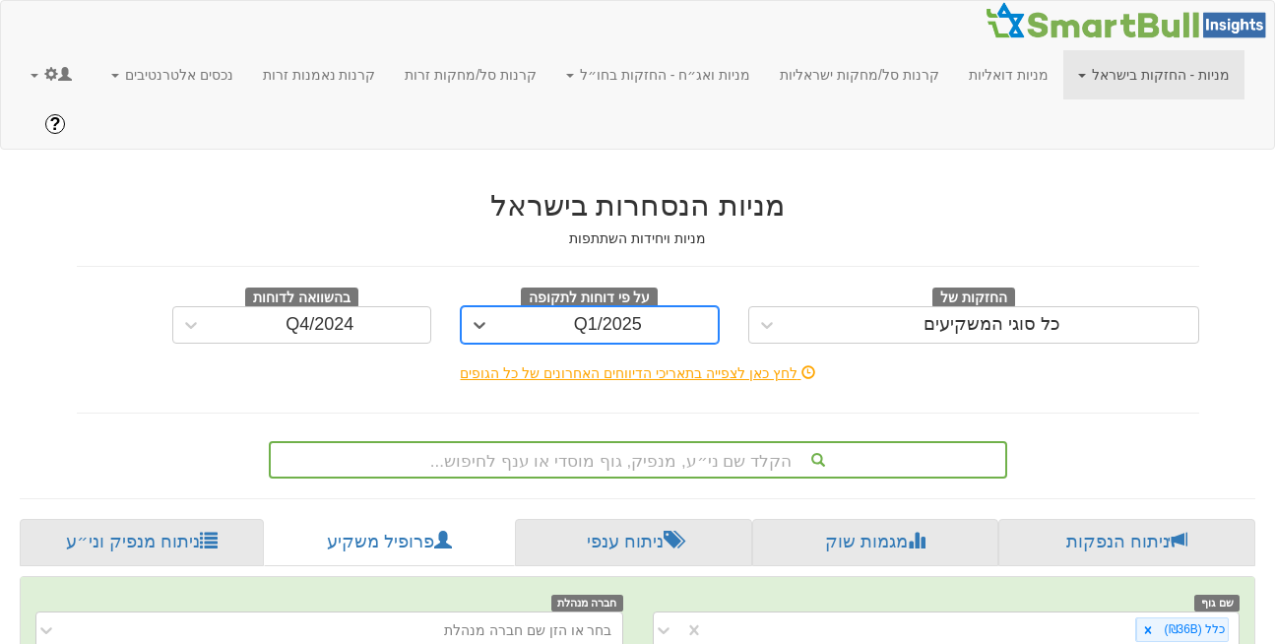
click at [1156, 72] on link "מניות - החזקות בישראל" at bounding box center [1154, 74] width 181 height 49
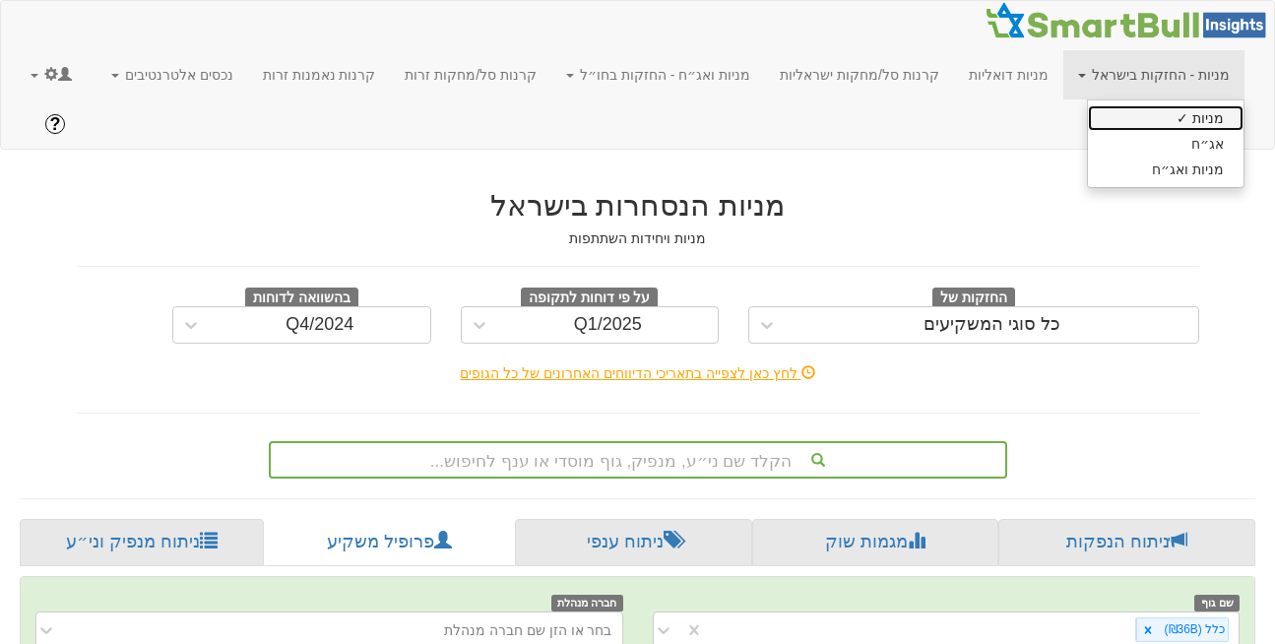
click at [1152, 109] on link "מניות ✓" at bounding box center [1166, 118] width 156 height 26
click at [596, 315] on div "Q1/2025" at bounding box center [608, 325] width 68 height 20
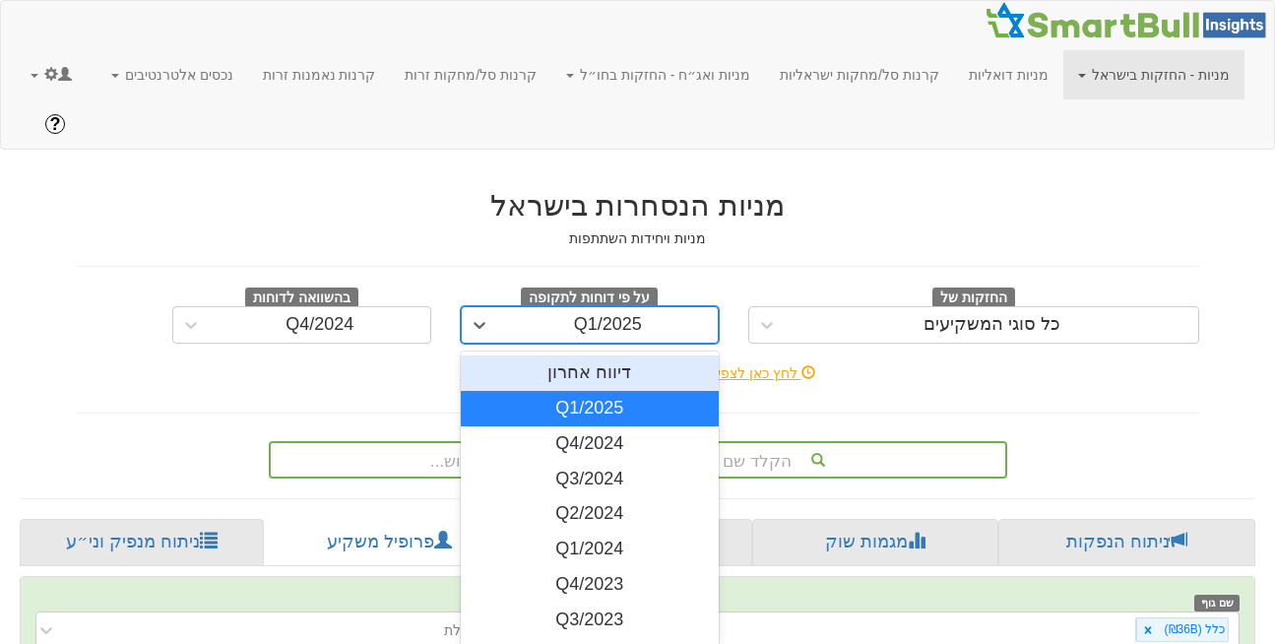
click at [593, 356] on div "דיווח אחרון" at bounding box center [590, 373] width 259 height 35
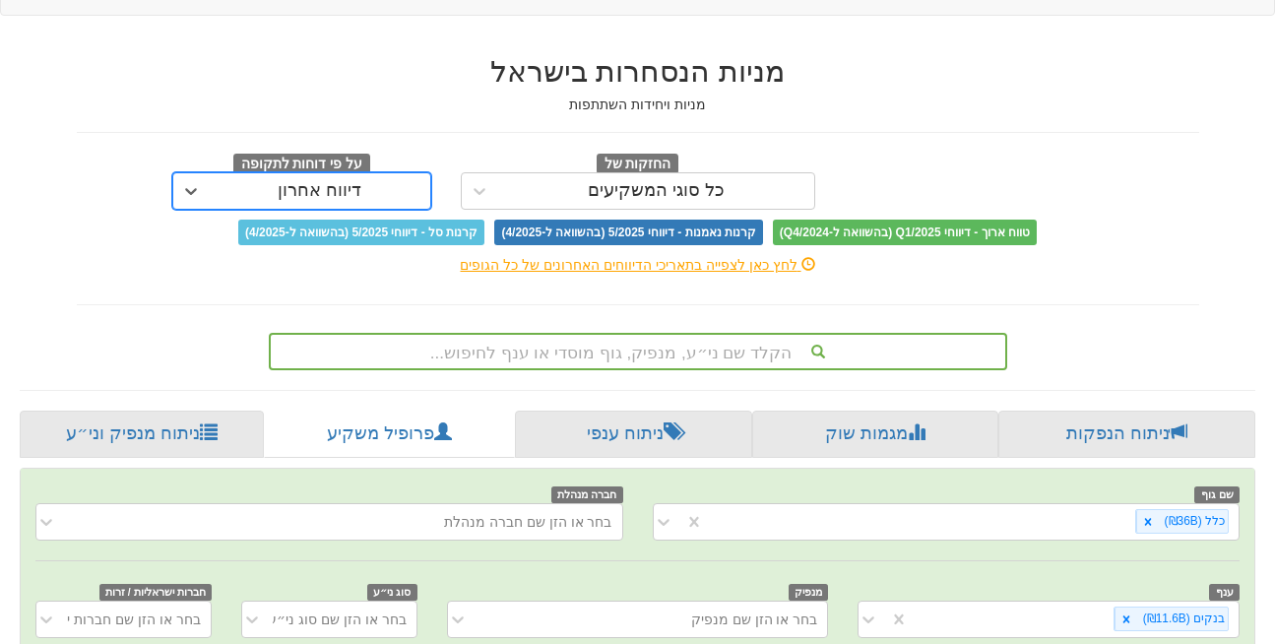
scroll to position [136, 0]
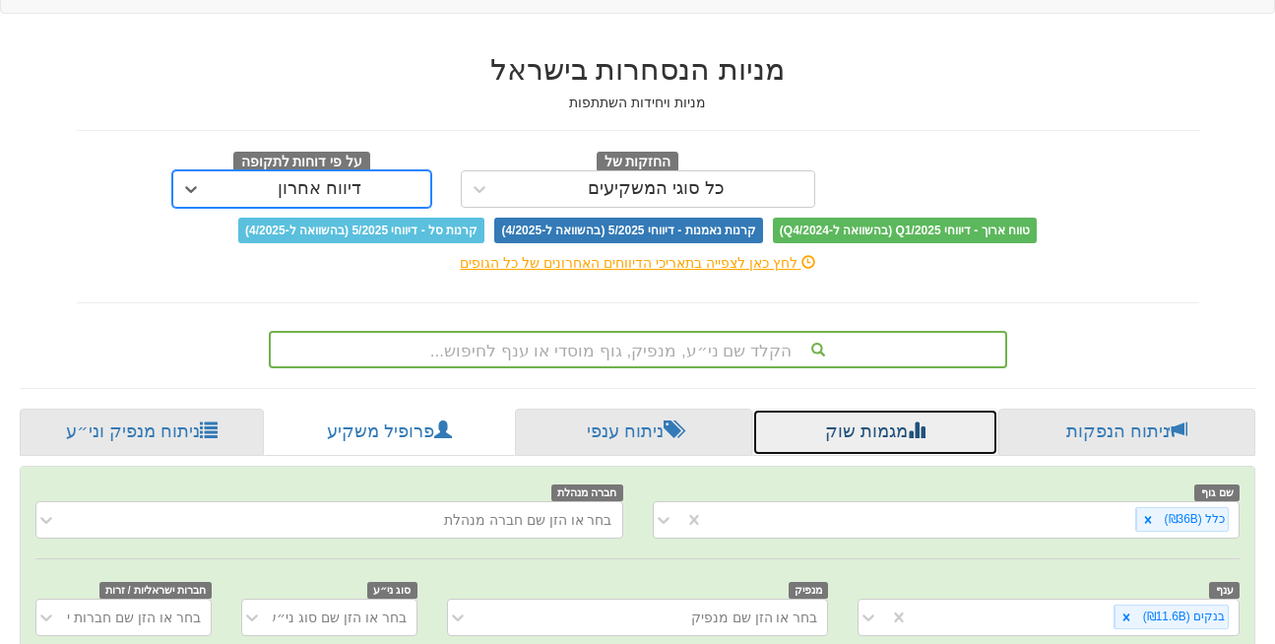
click at [866, 409] on link "מגמות שוק" at bounding box center [874, 432] width 245 height 47
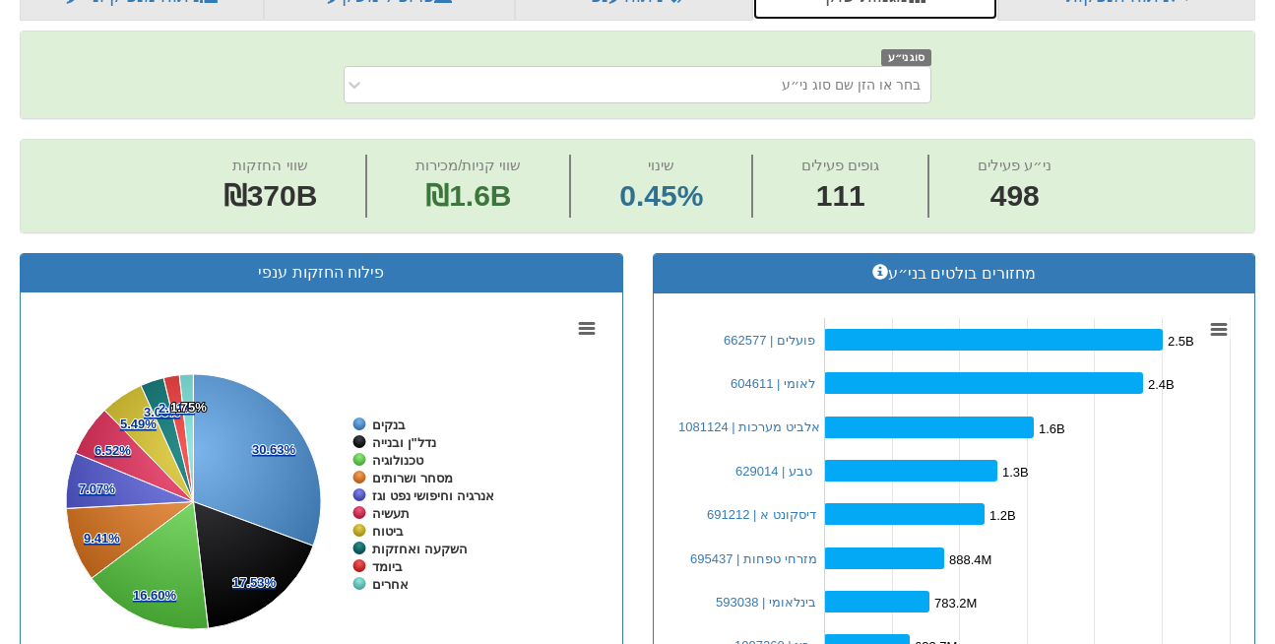
scroll to position [604, 0]
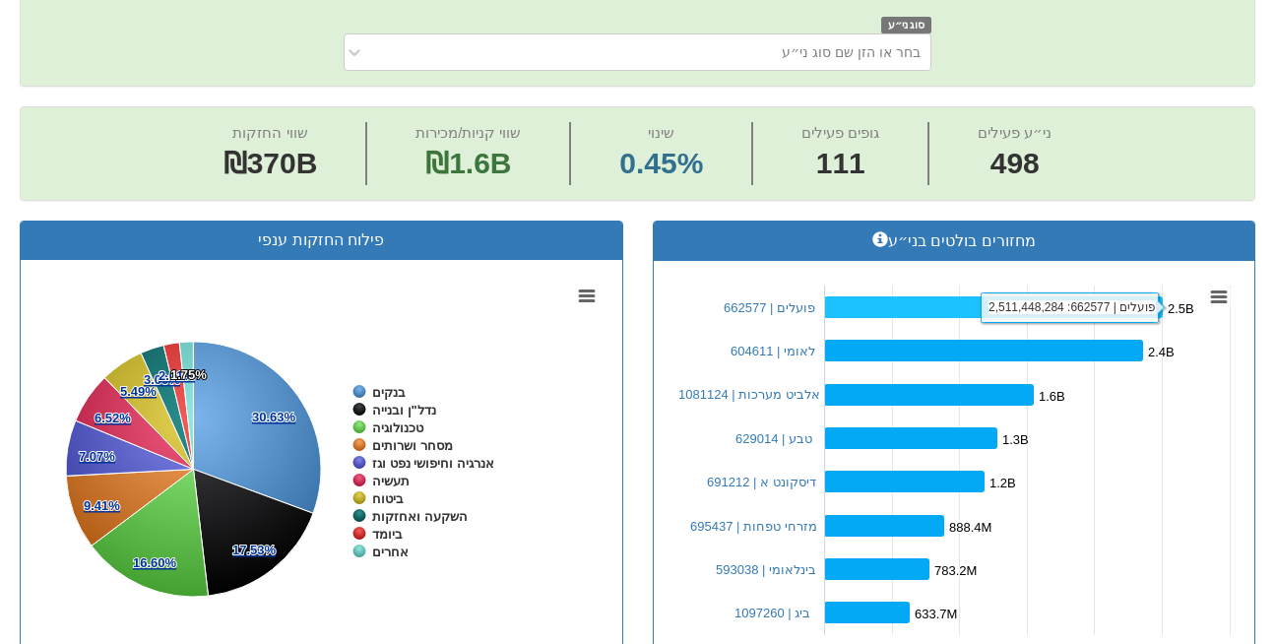
click at [925, 296] on rect at bounding box center [993, 307] width 339 height 22
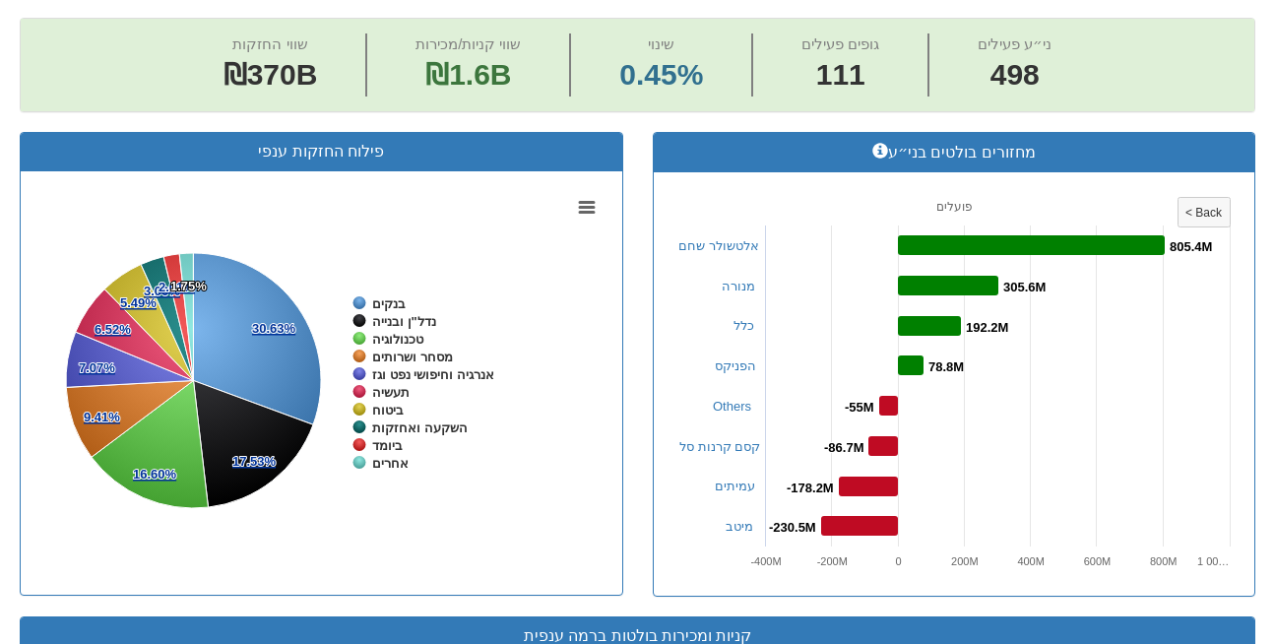
scroll to position [693, 0]
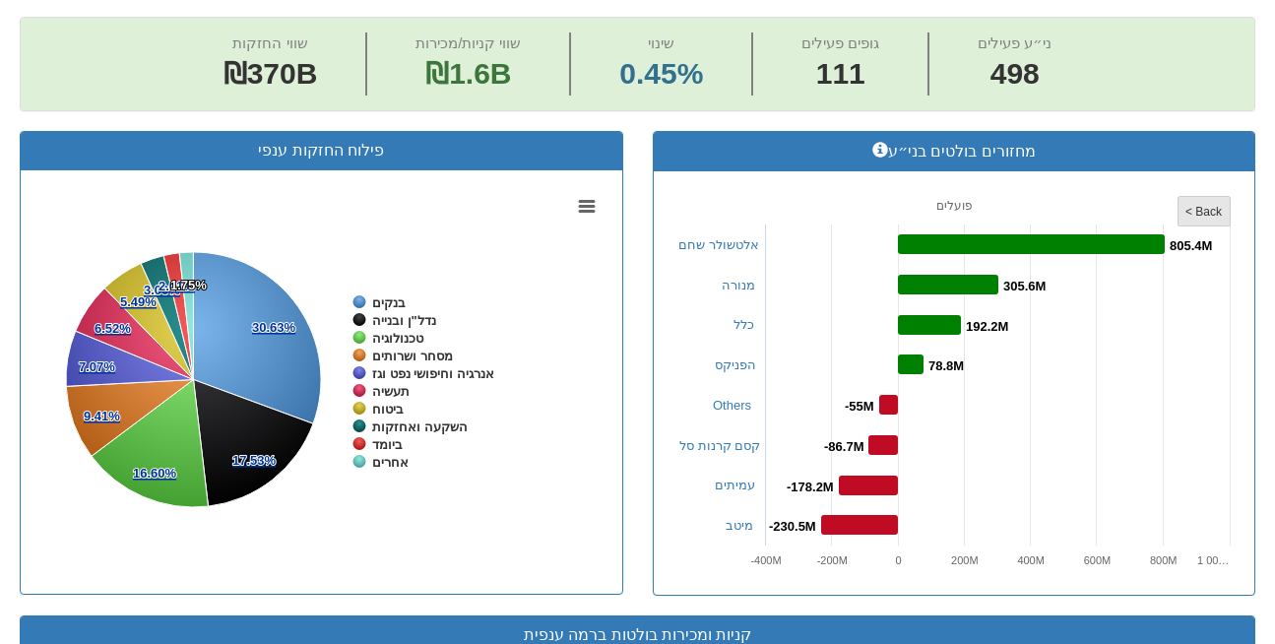
click at [1212, 205] on tspan "< Back" at bounding box center [1204, 212] width 37 height 14
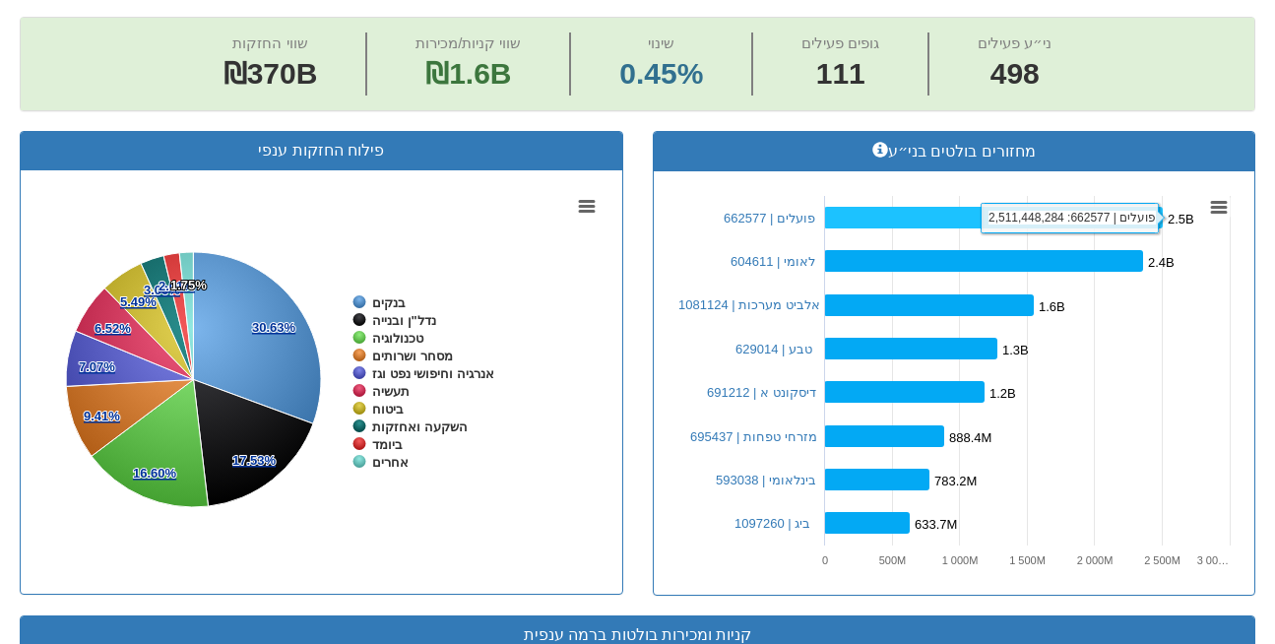
click at [1077, 207] on rect at bounding box center [993, 218] width 339 height 22
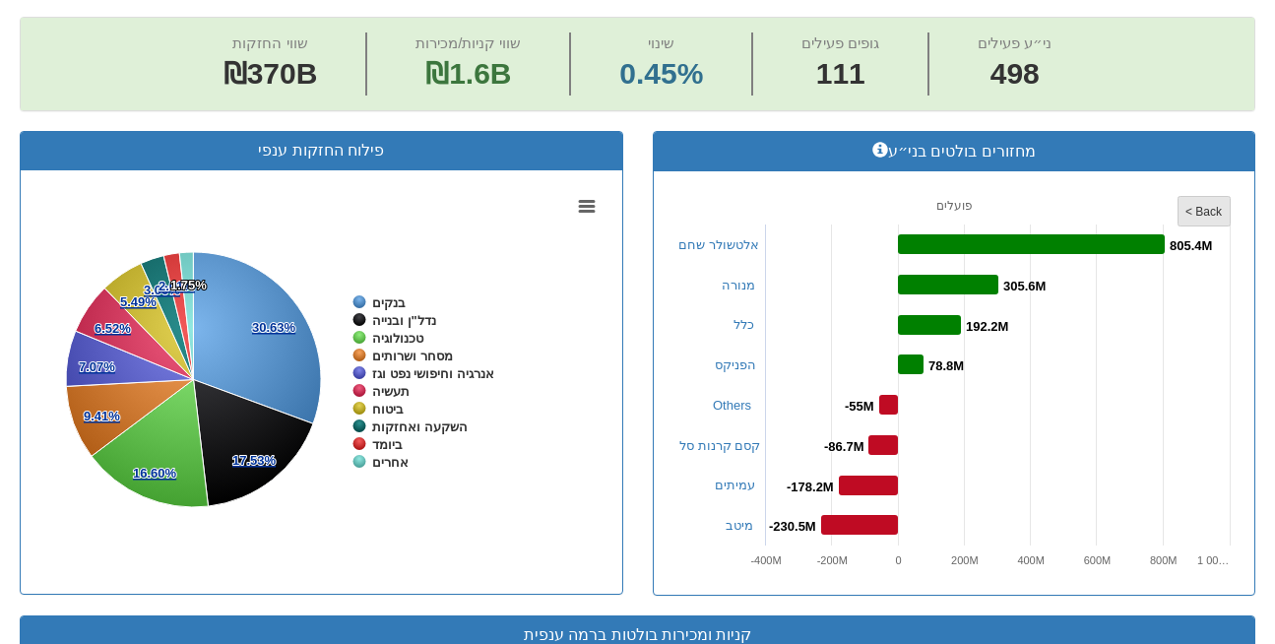
click at [1207, 205] on tspan "< Back" at bounding box center [1204, 212] width 37 height 14
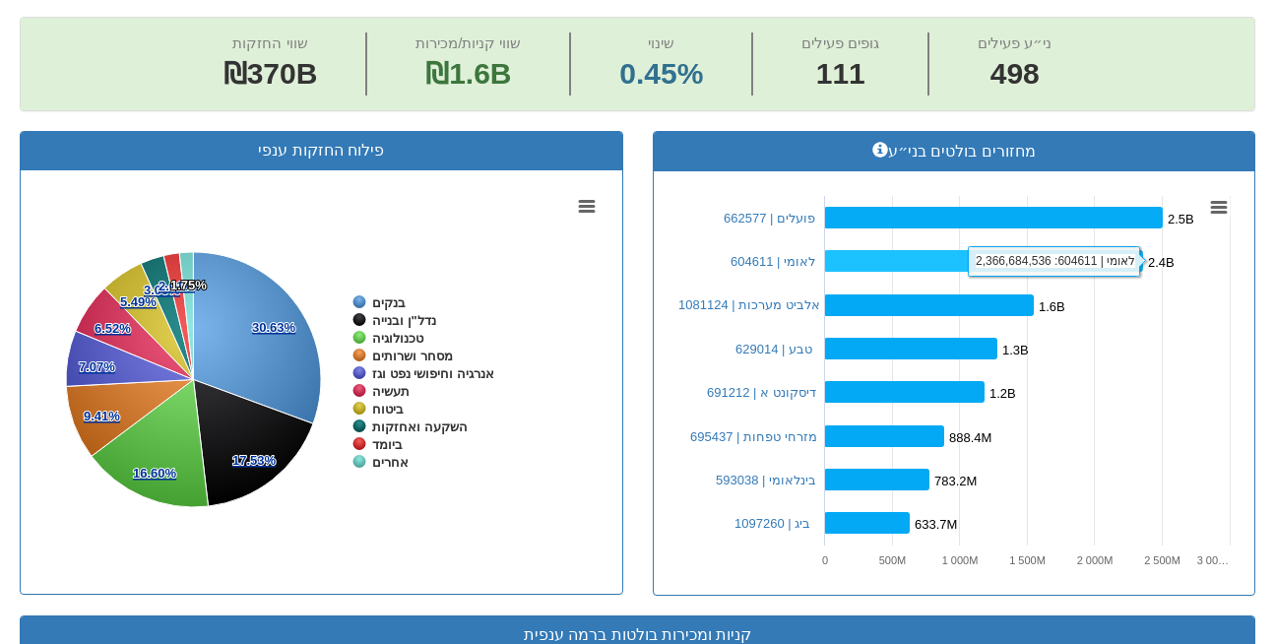
click at [1076, 250] on rect at bounding box center [983, 261] width 319 height 22
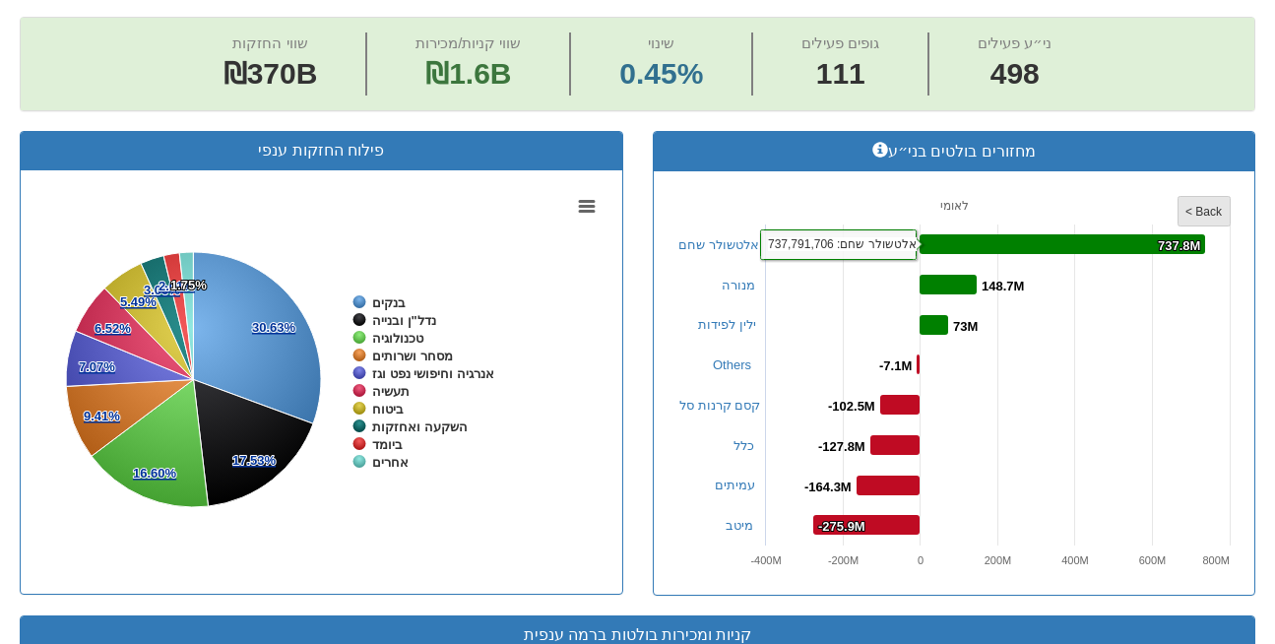
click at [1220, 205] on tspan "< Back" at bounding box center [1204, 212] width 37 height 14
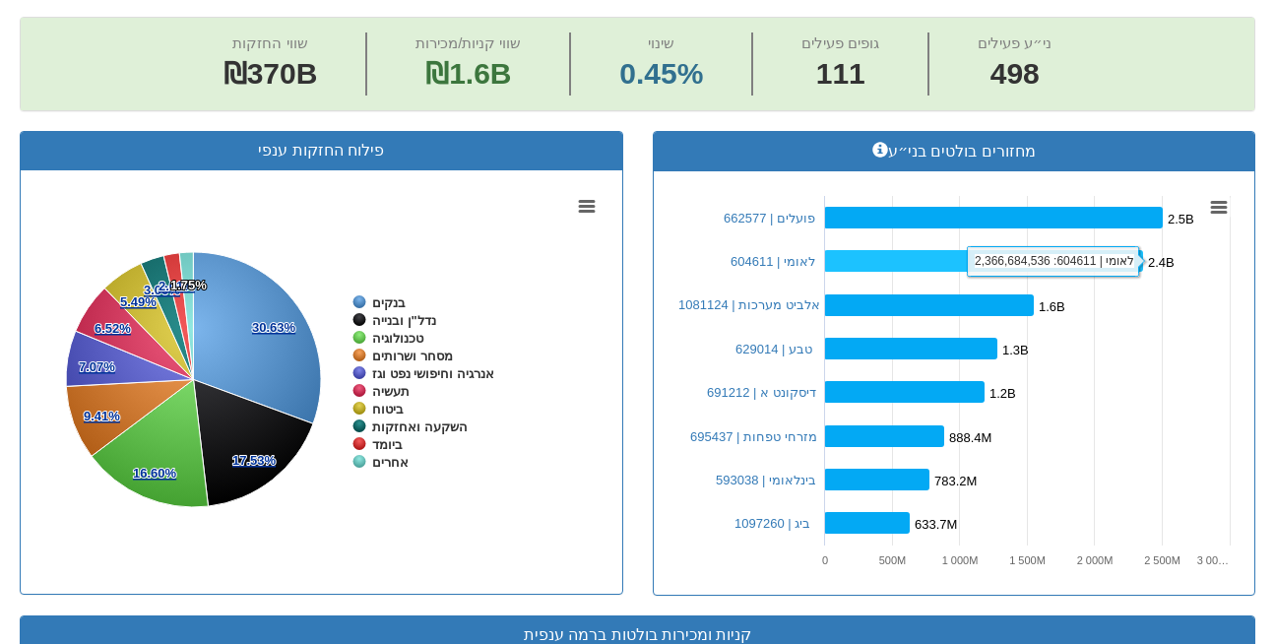
click at [1064, 250] on rect at bounding box center [983, 261] width 319 height 22
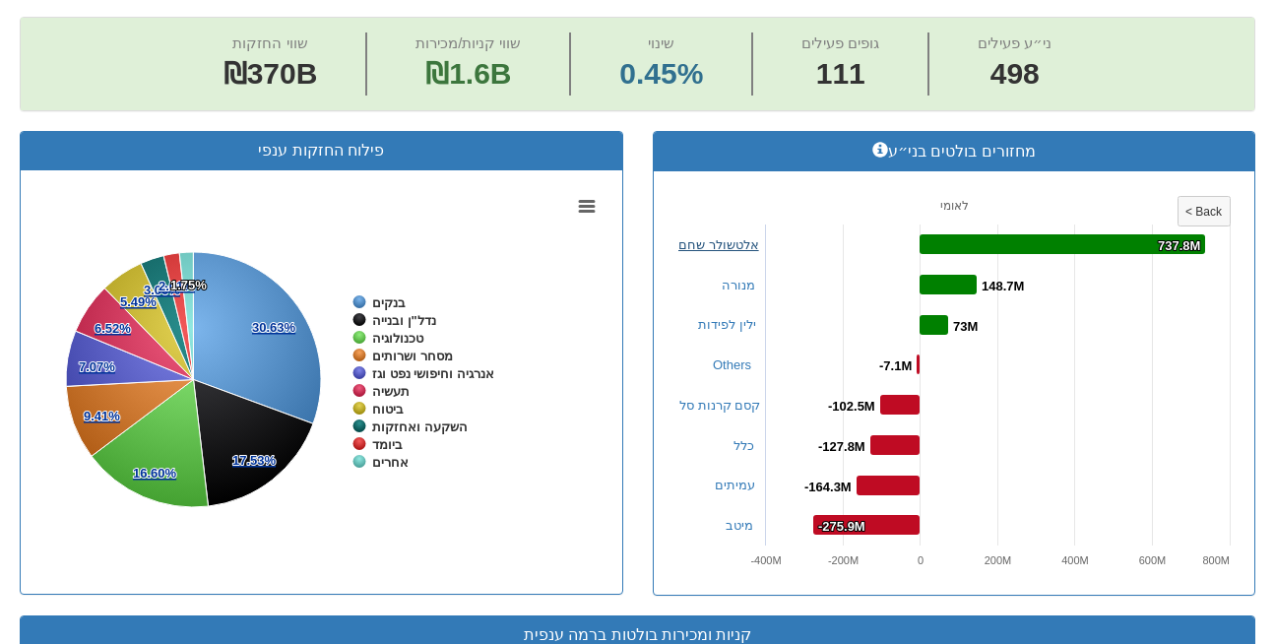
click at [717, 237] on link "אלטשולר שחם" at bounding box center [719, 244] width 81 height 15
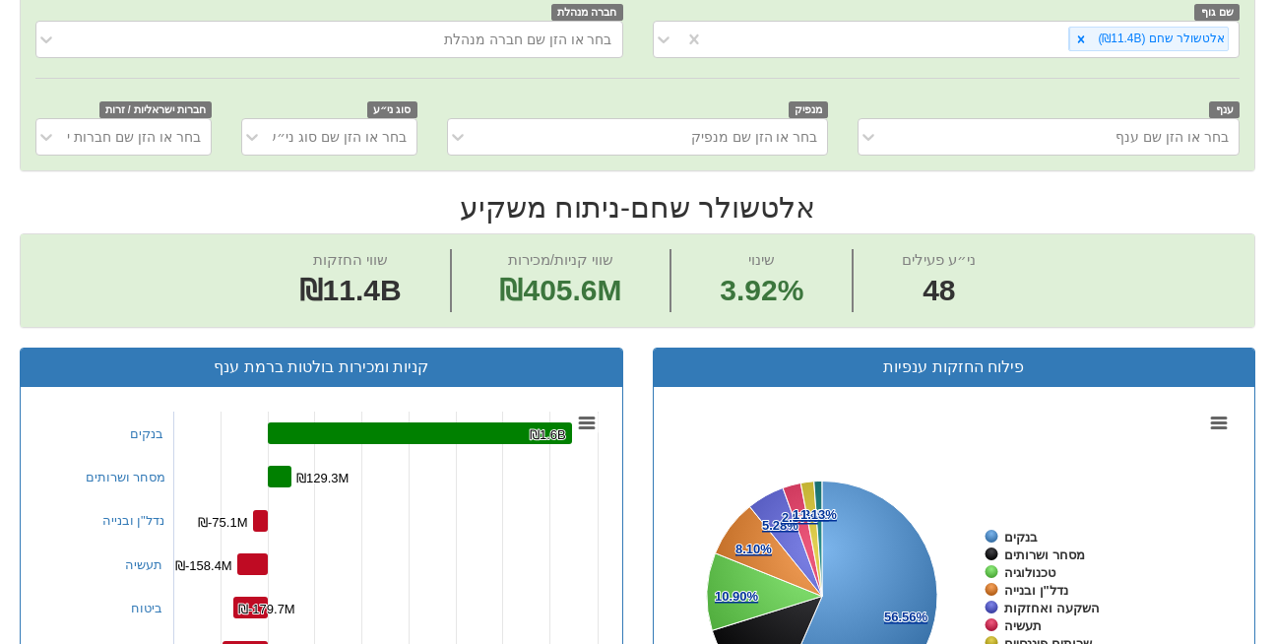
scroll to position [616, 0]
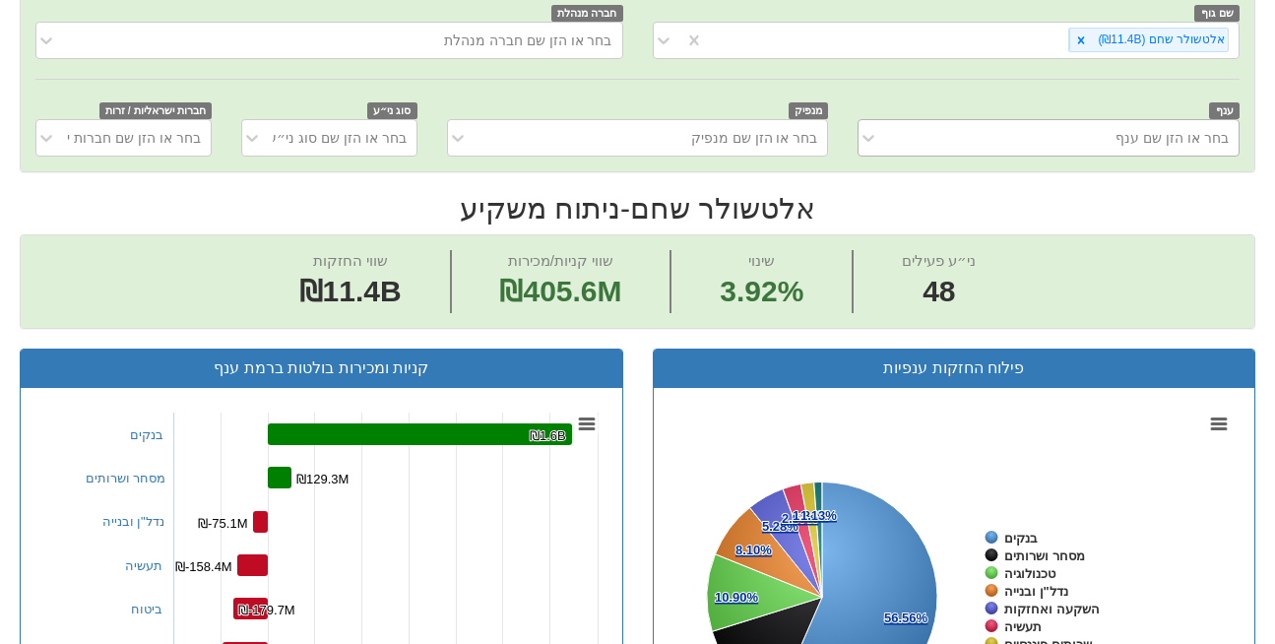
click at [1192, 128] on div "בחר או הזן שם ענף" at bounding box center [1172, 138] width 113 height 20
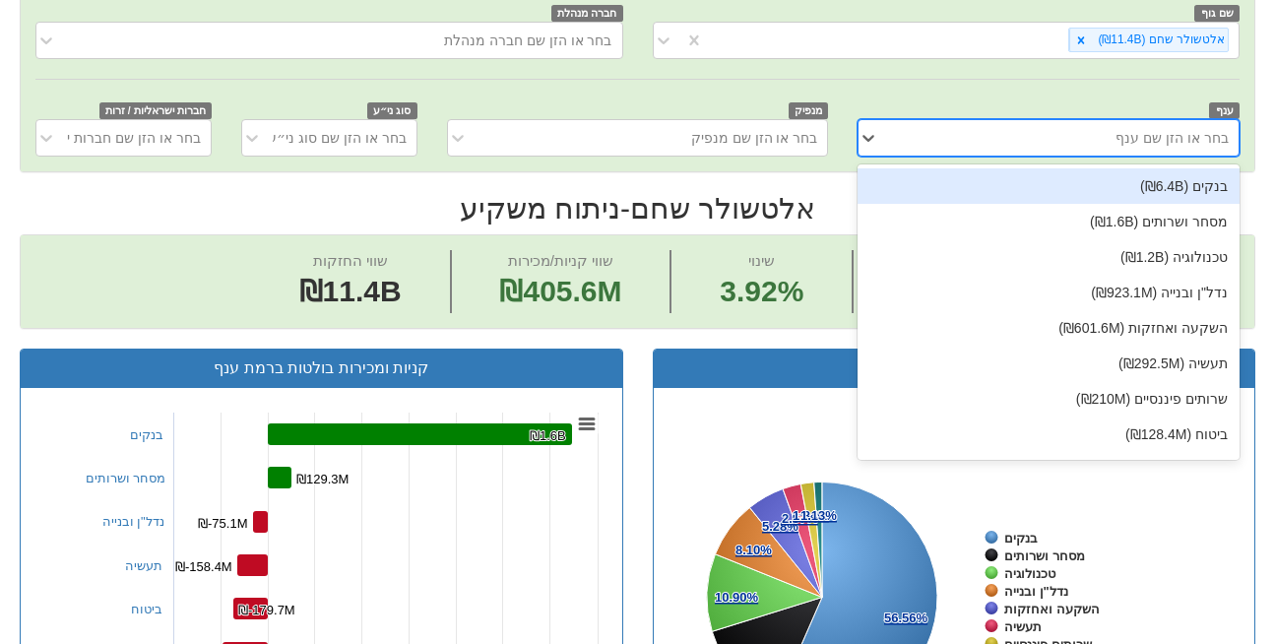
click at [1195, 168] on div "בנקים (₪6.4B)" at bounding box center [1049, 185] width 382 height 35
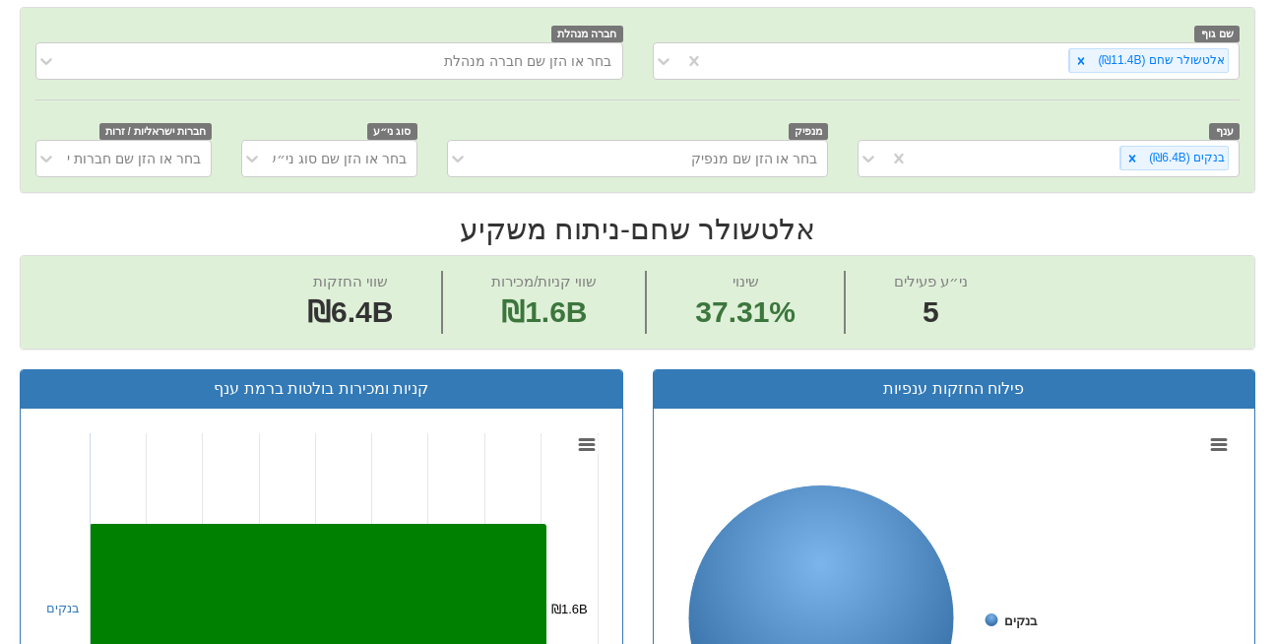
scroll to position [596, 0]
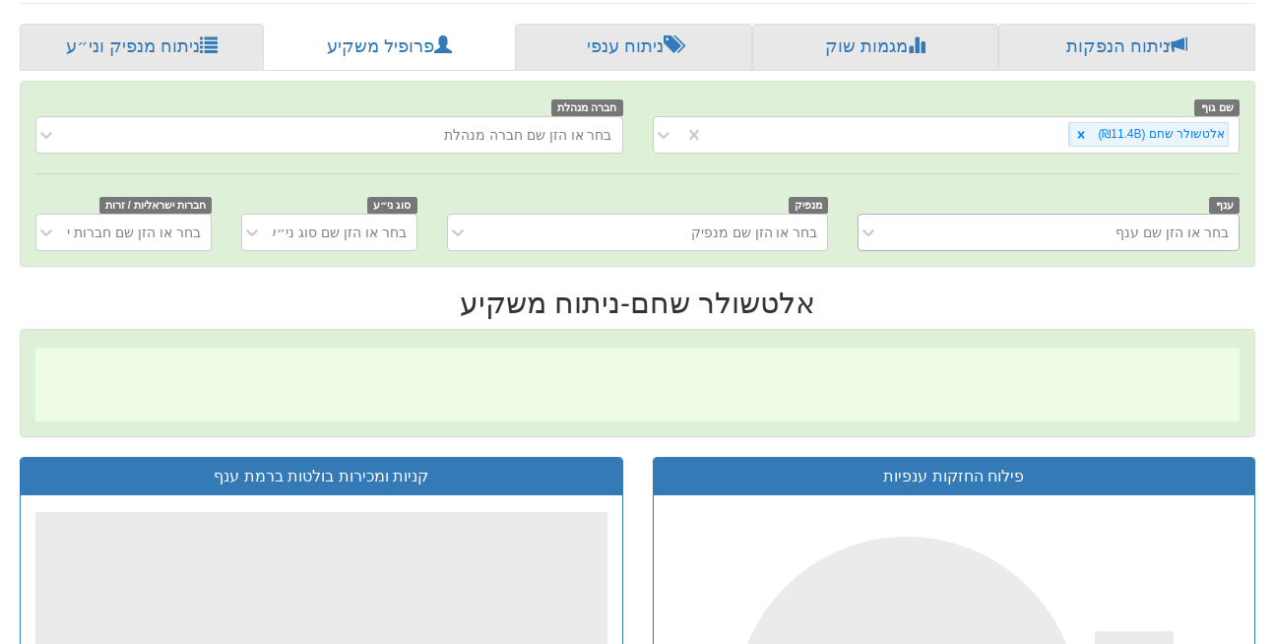
scroll to position [596, 0]
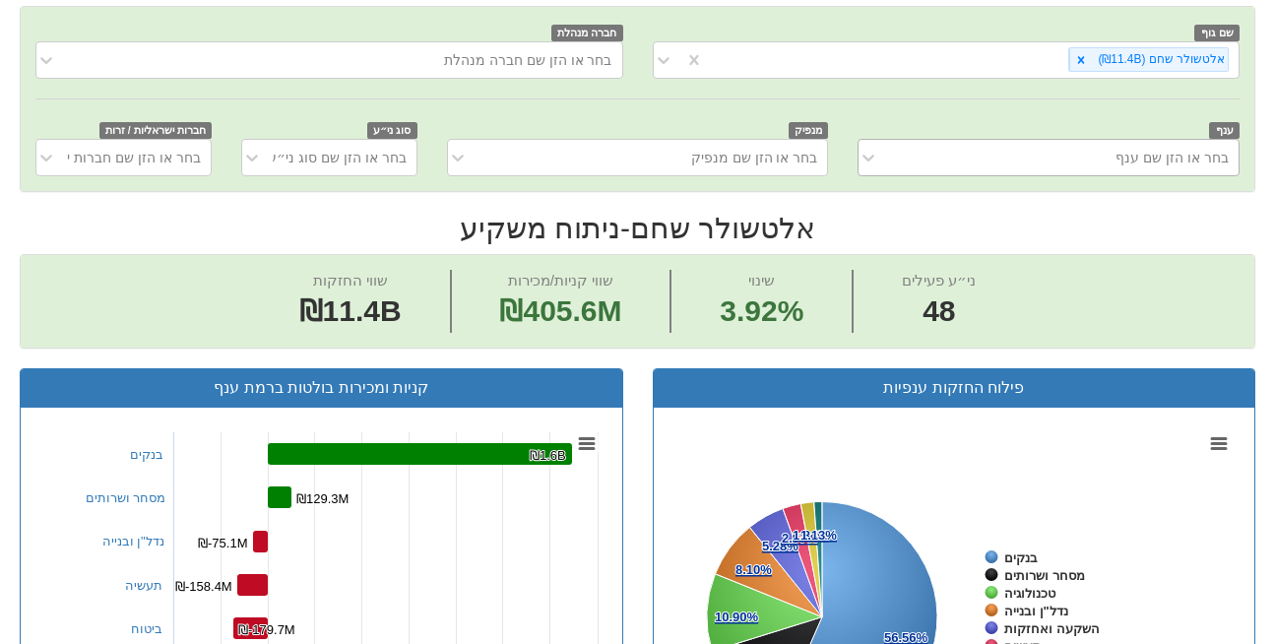
click at [1153, 148] on div "בחר או הזן שם ענף" at bounding box center [1172, 158] width 113 height 20
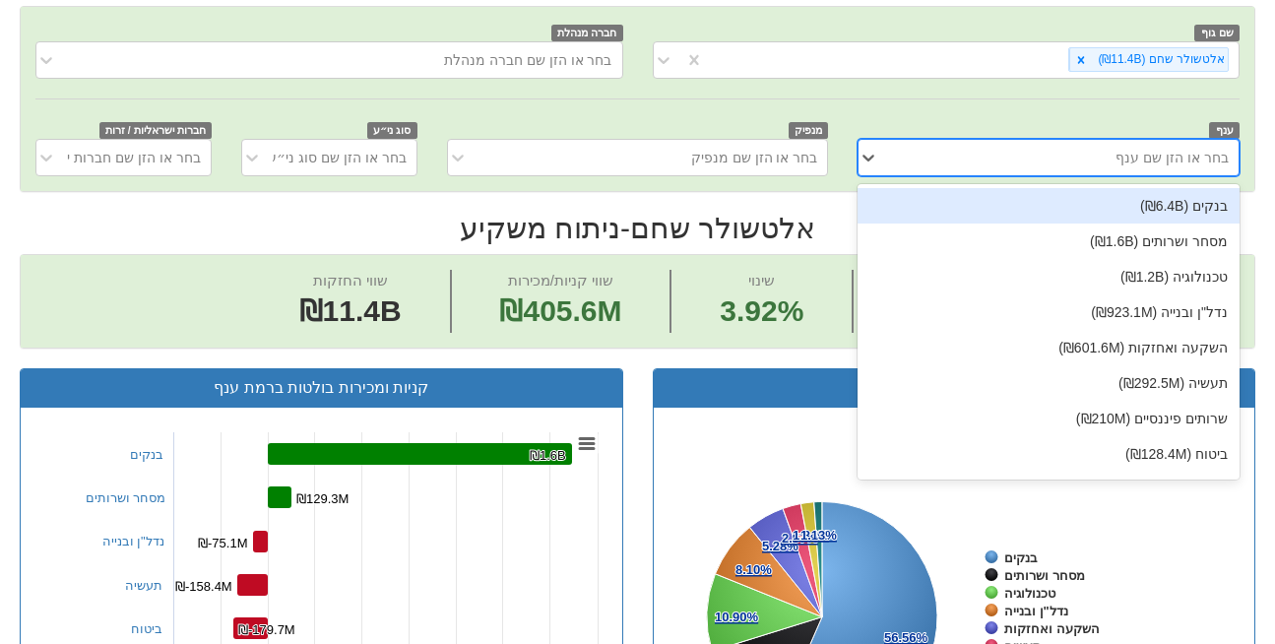
click at [1165, 188] on div "בנקים (₪6.4B)" at bounding box center [1049, 205] width 382 height 35
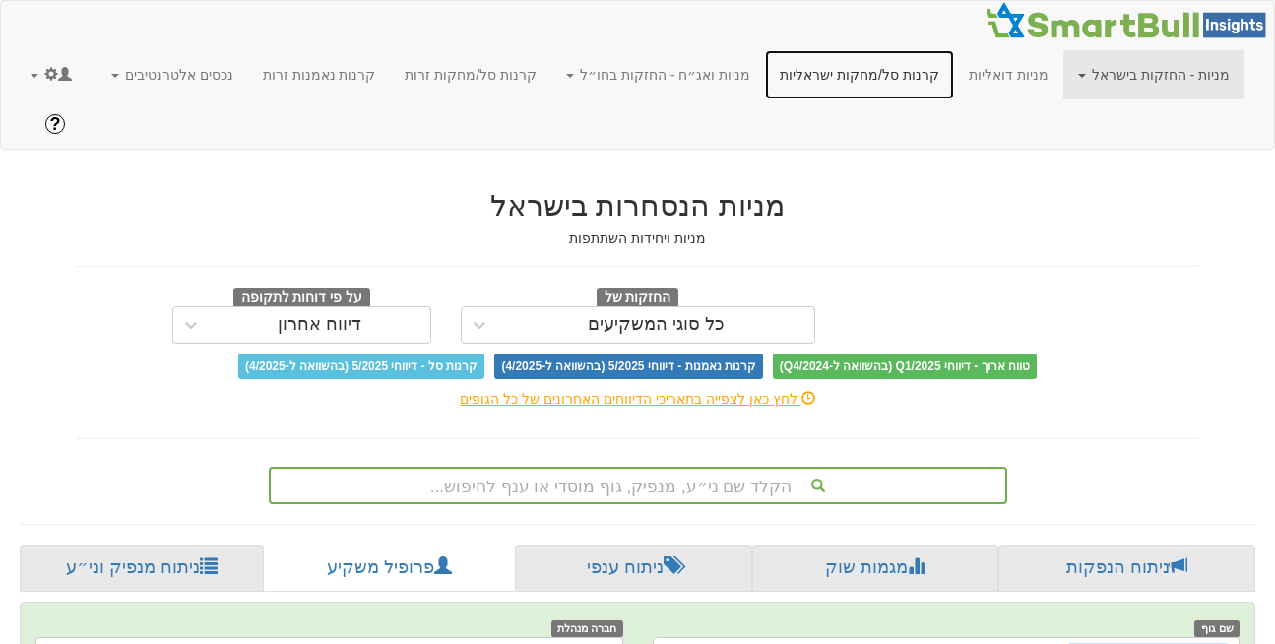
click at [911, 74] on link "קרנות סל/מחקות ישראליות" at bounding box center [859, 74] width 189 height 49
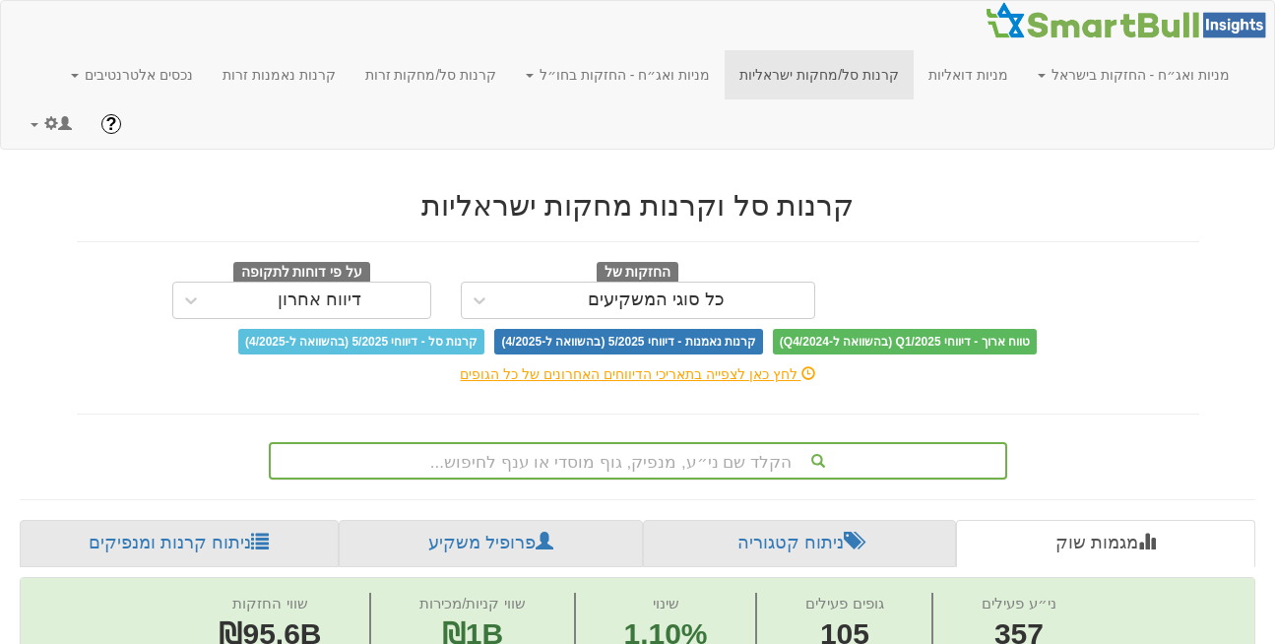
click at [710, 442] on div "הקלד שם ני״ע, מנפיק, גוף מוסדי או ענף לחיפוש..." at bounding box center [638, 460] width 739 height 37
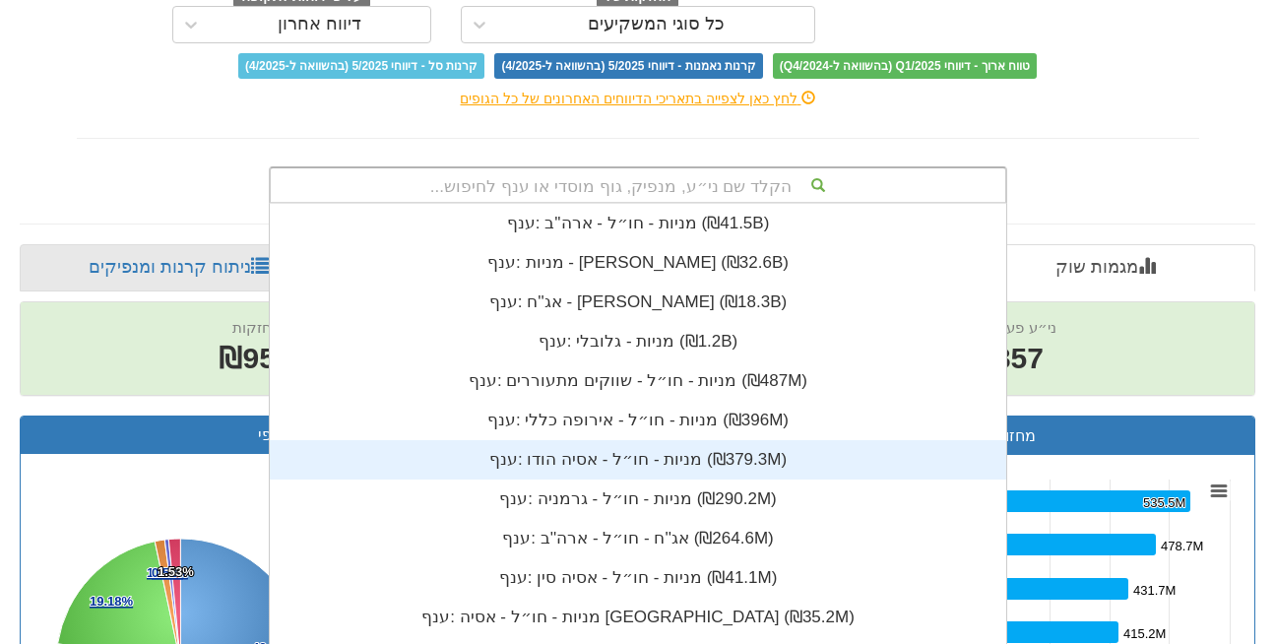
scroll to position [489, 0]
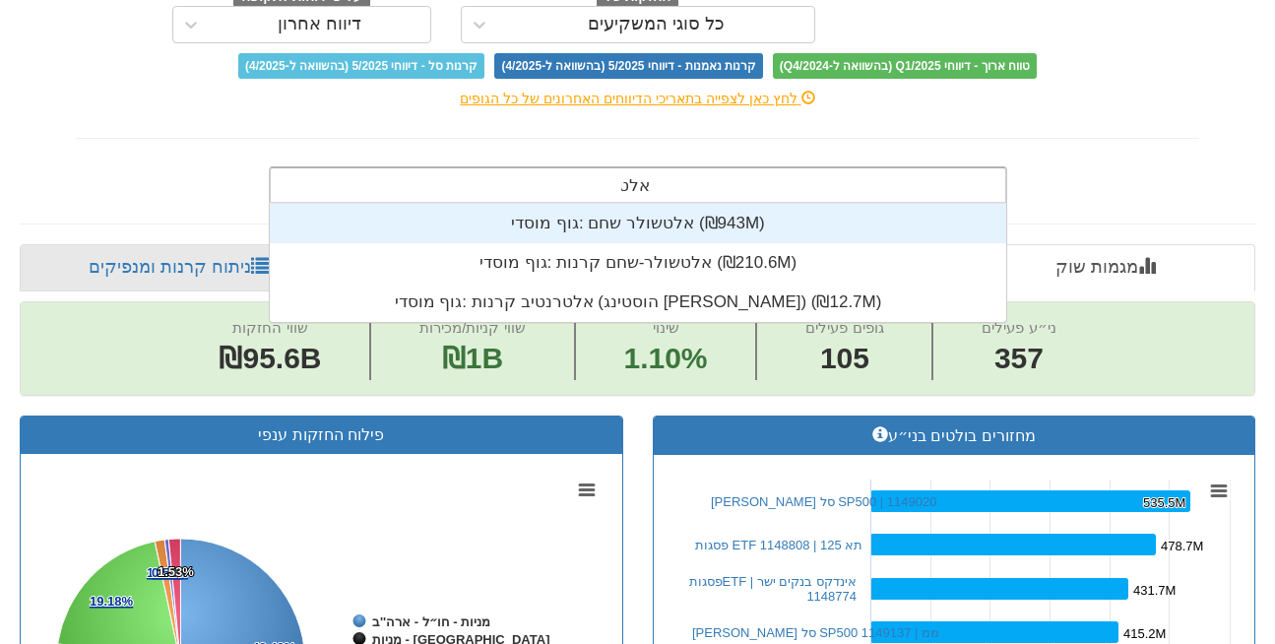
type input "אלטש"
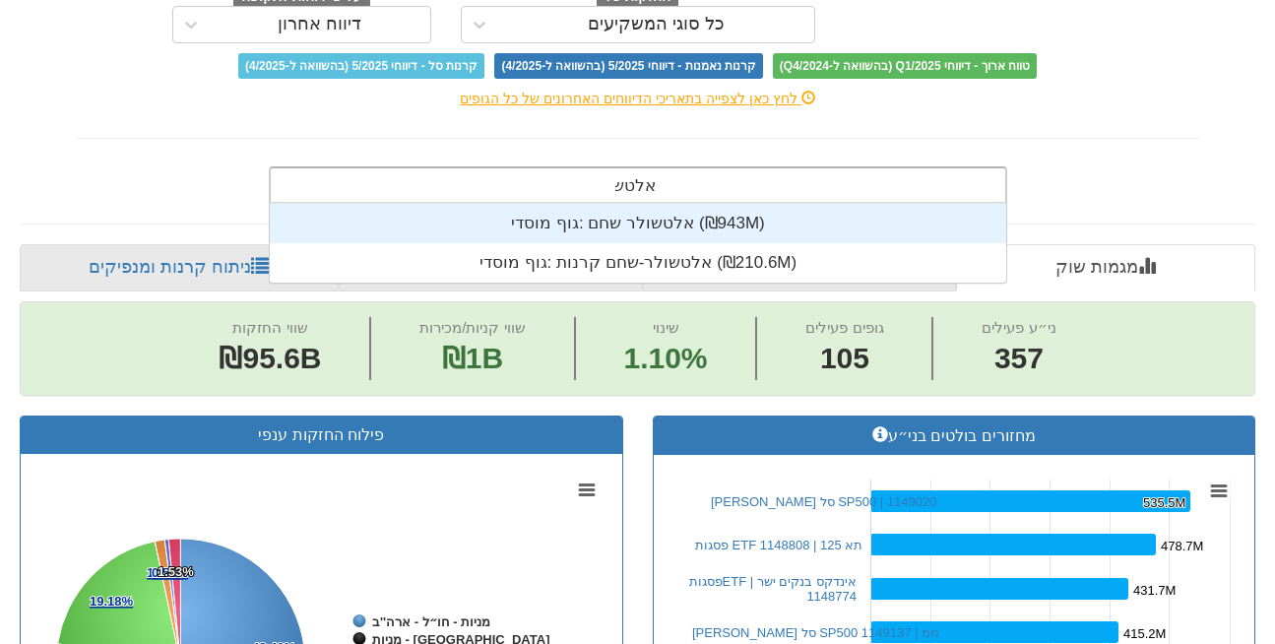
scroll to position [79, 0]
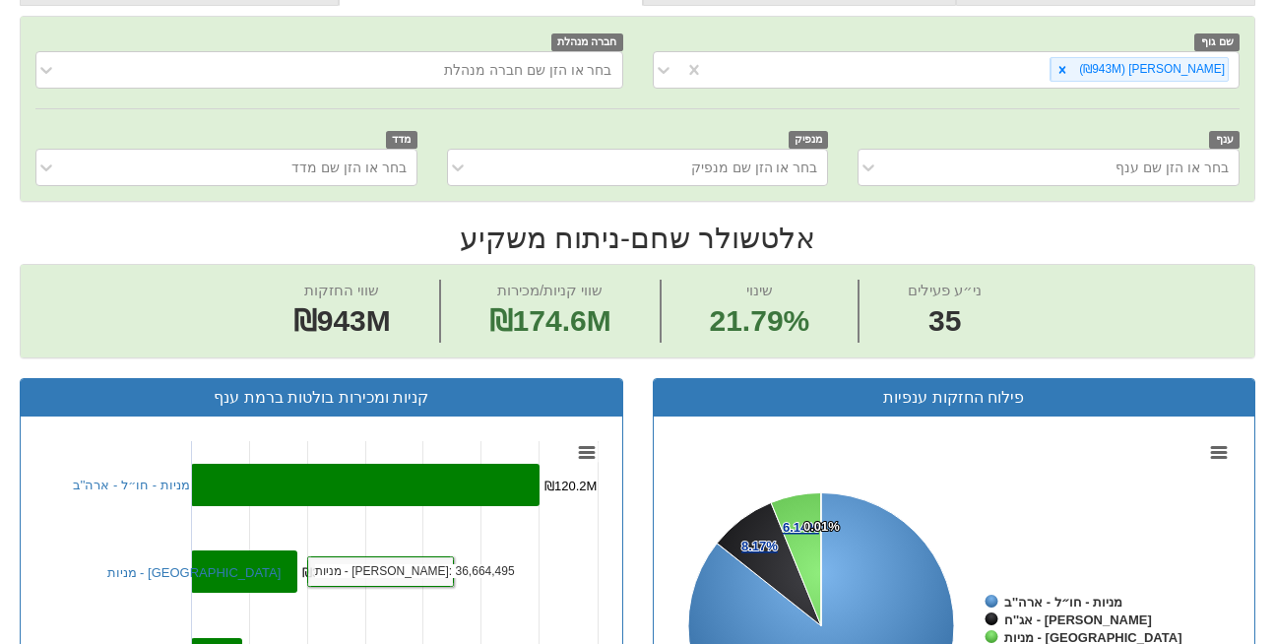
scroll to position [611, 0]
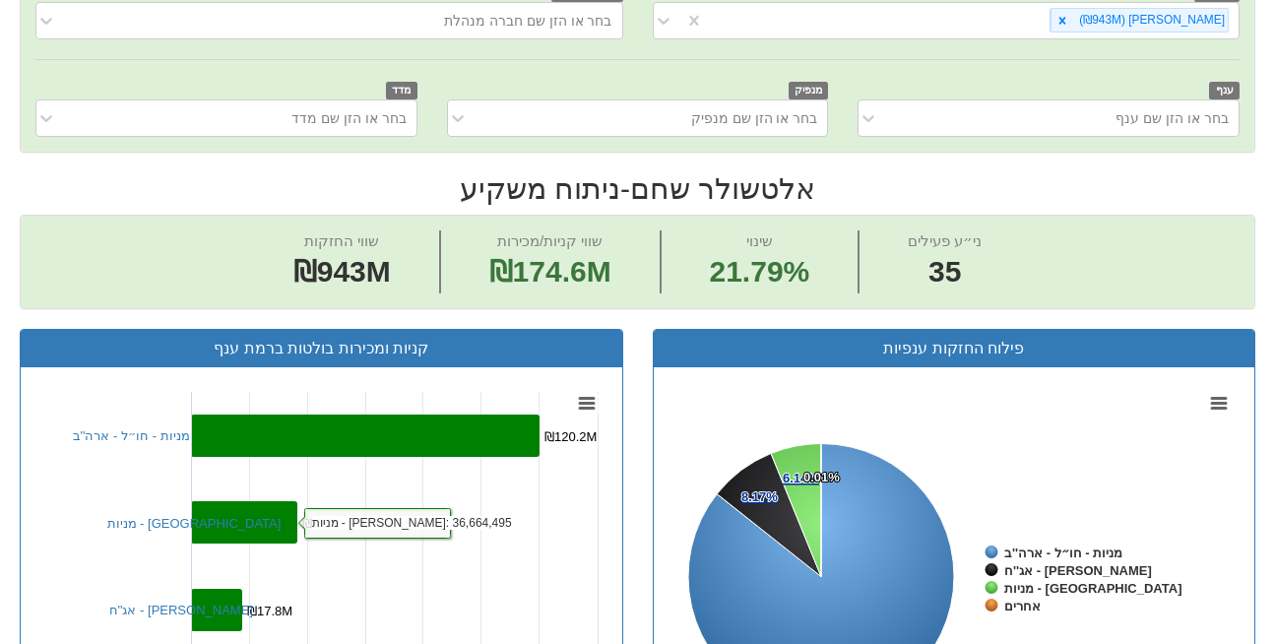
click at [224, 501] on rect at bounding box center [244, 522] width 106 height 42
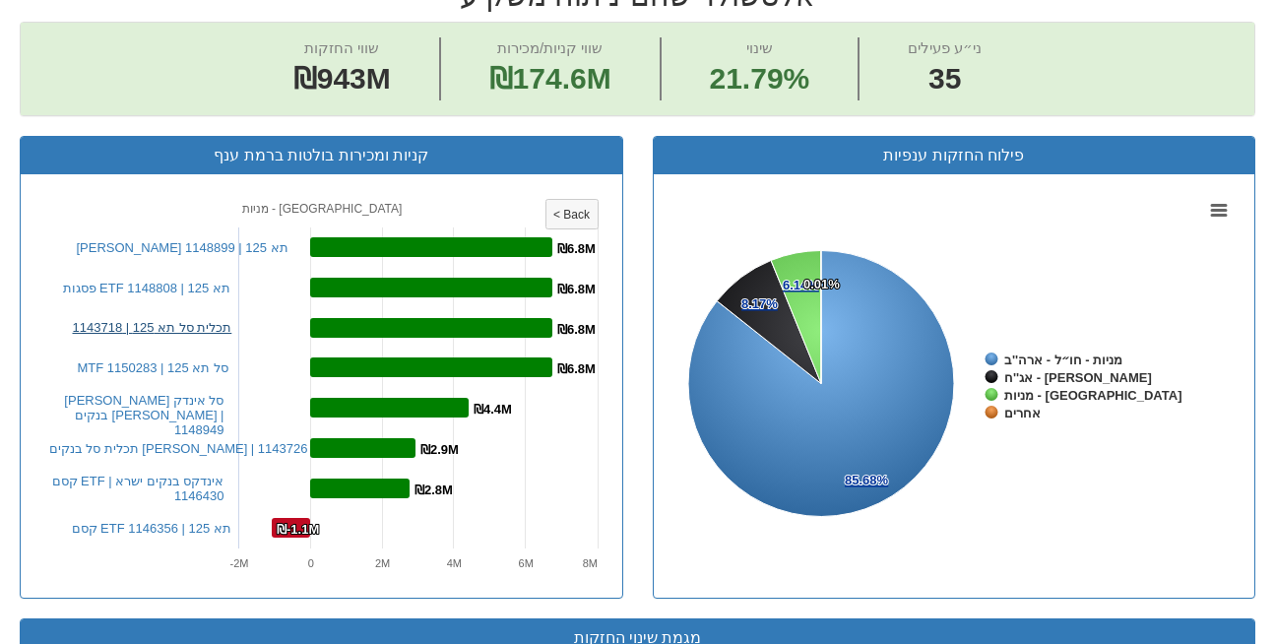
scroll to position [811, 0]
